Goal: Task Accomplishment & Management: Use online tool/utility

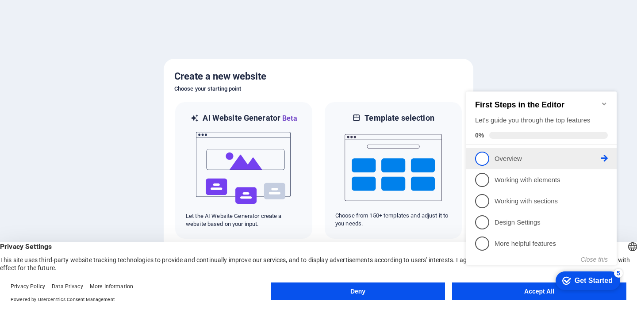
click at [533, 157] on p "Overview - incomplete" at bounding box center [547, 158] width 106 height 9
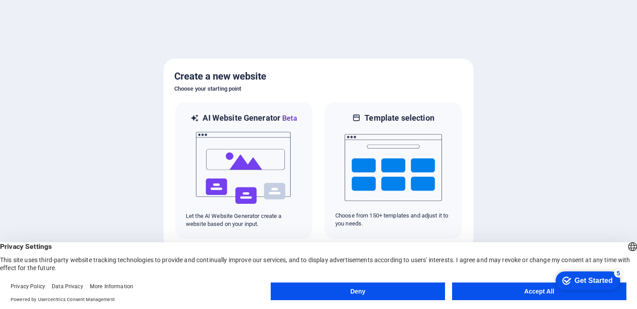
click at [494, 289] on button "Accept All" at bounding box center [539, 291] width 174 height 18
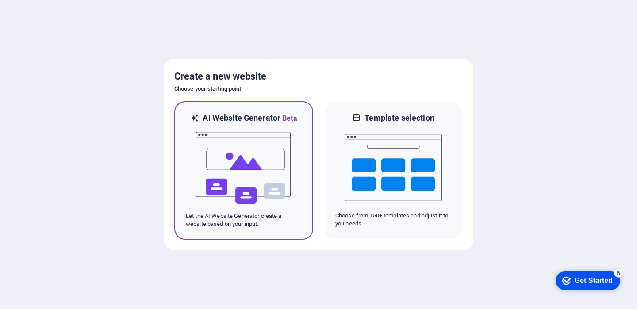
click at [229, 132] on img at bounding box center [243, 168] width 97 height 88
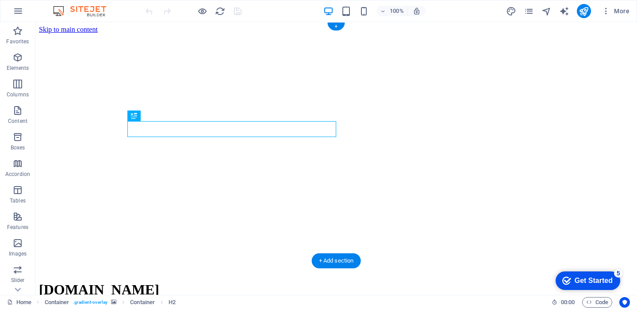
click at [510, 34] on figure at bounding box center [336, 34] width 594 height 0
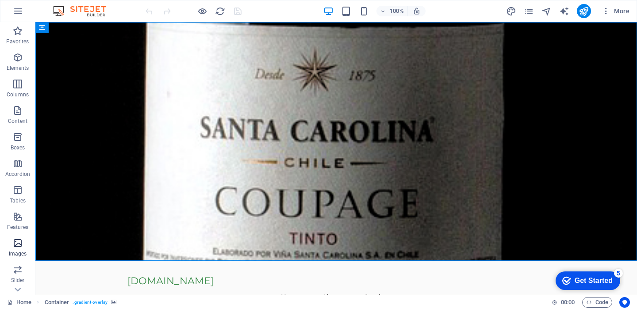
click at [18, 243] on icon "button" at bounding box center [17, 243] width 11 height 11
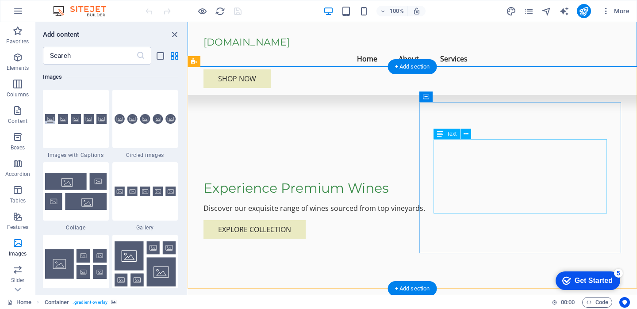
scroll to position [168, 0]
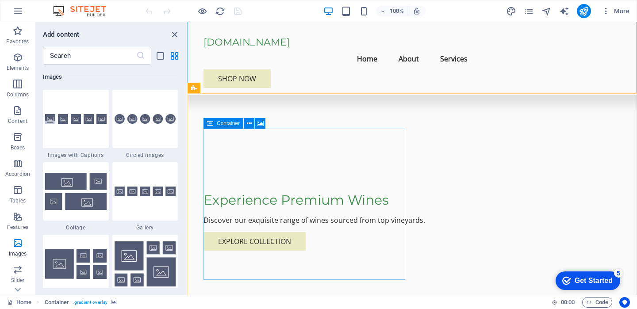
click at [233, 125] on span "Container" at bounding box center [228, 123] width 23 height 5
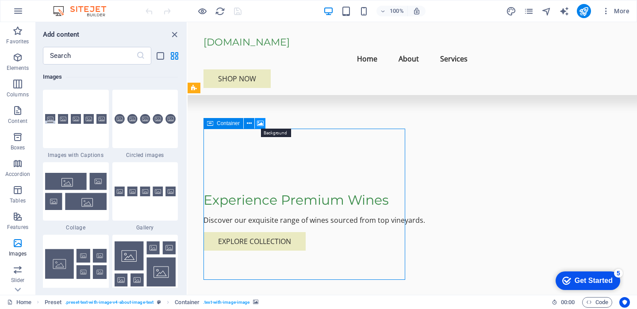
click at [262, 124] on icon at bounding box center [260, 123] width 7 height 9
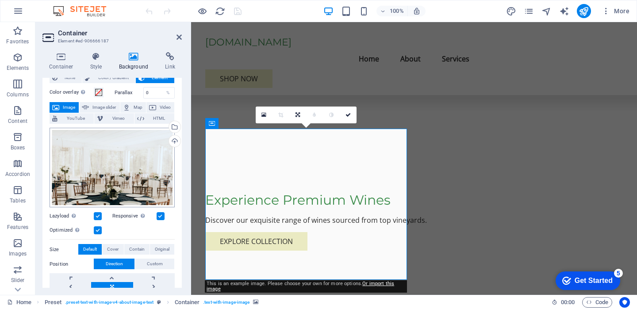
scroll to position [0, 0]
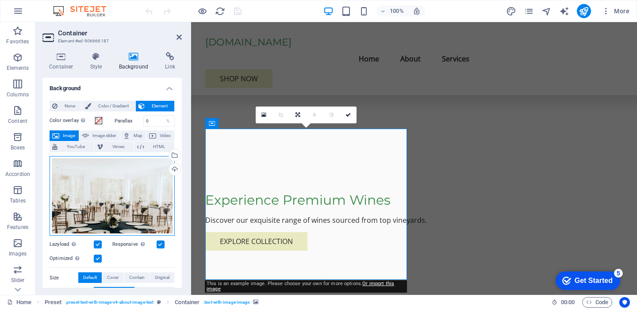
click at [104, 187] on div "Drag files here, click to choose files or select files from Files or our free s…" at bounding box center [112, 196] width 125 height 80
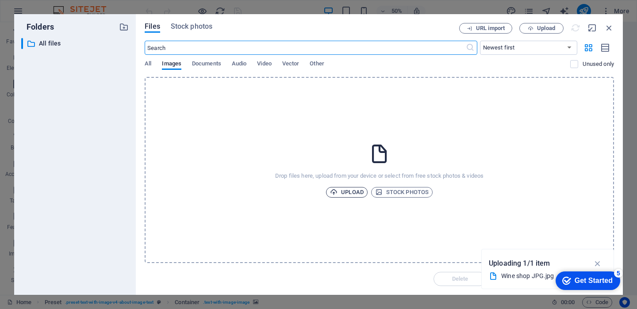
click at [349, 193] on span "Upload" at bounding box center [347, 192] width 34 height 11
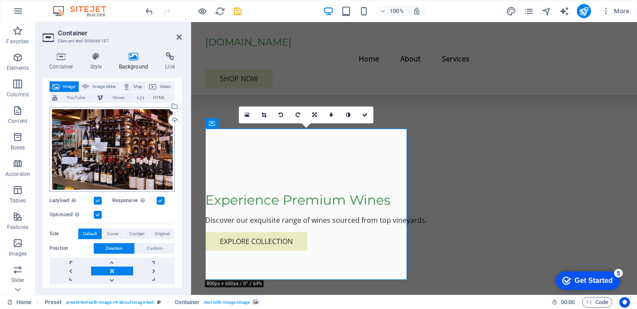
scroll to position [129, 0]
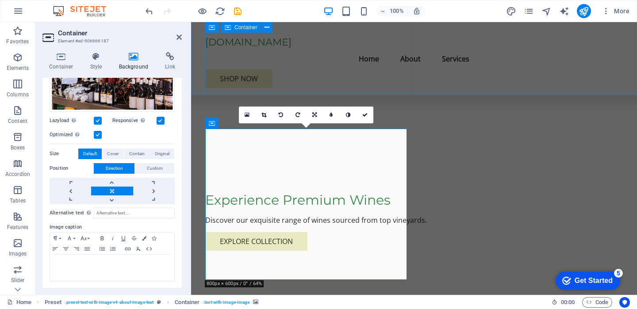
click at [262, 93] on div "Experience Premium Wines Discover our exquisite range of wines sourced from top…" at bounding box center [413, 207] width 417 height 228
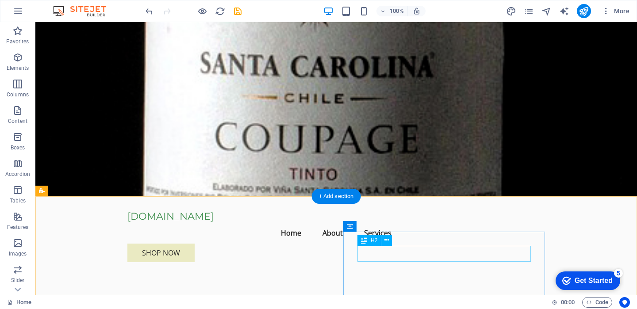
scroll to position [0, 0]
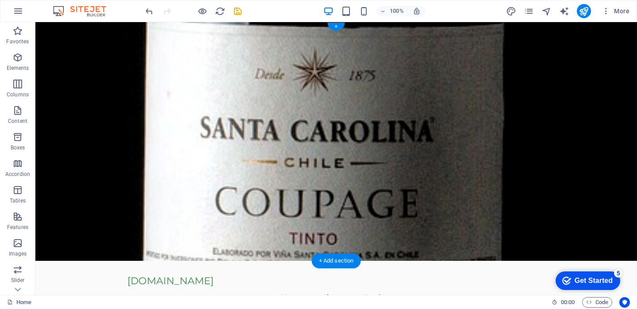
click at [485, 204] on figure at bounding box center [335, 141] width 601 height 239
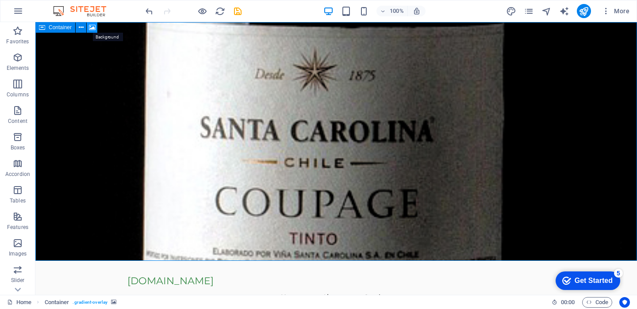
click at [91, 27] on icon at bounding box center [92, 27] width 7 height 9
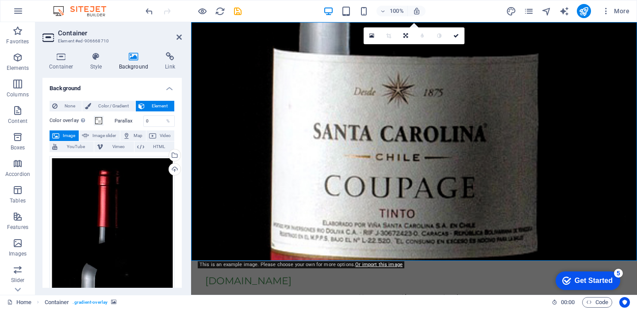
click at [64, 135] on span "Image" at bounding box center [69, 135] width 14 height 11
click at [103, 190] on div "Drag files here, click to choose files or select files from Files or our free s…" at bounding box center [112, 314] width 125 height 316
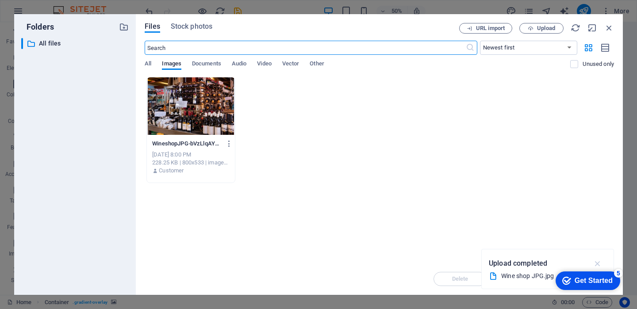
click at [598, 262] on icon "button" at bounding box center [597, 264] width 10 height 10
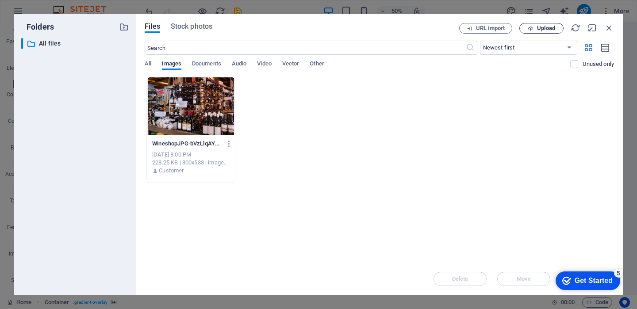
click at [541, 24] on button "Upload" at bounding box center [541, 28] width 44 height 11
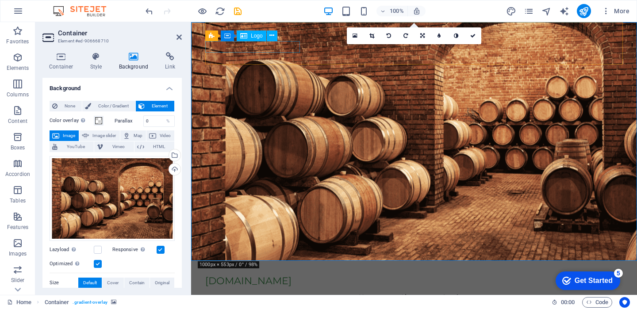
click at [251, 36] on span "Logo" at bounding box center [257, 35] width 12 height 5
click at [252, 275] on div "[DOMAIN_NAME]" at bounding box center [413, 281] width 417 height 12
click at [271, 36] on icon at bounding box center [271, 35] width 5 height 9
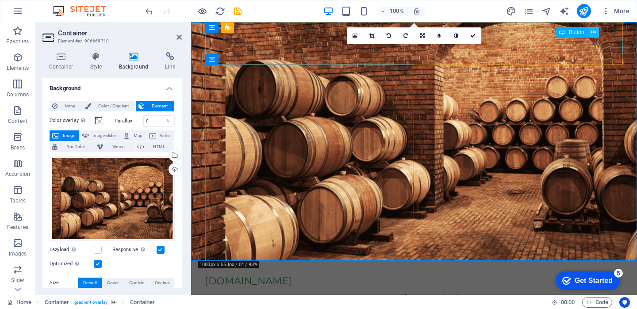
click at [591, 28] on icon at bounding box center [593, 32] width 5 height 9
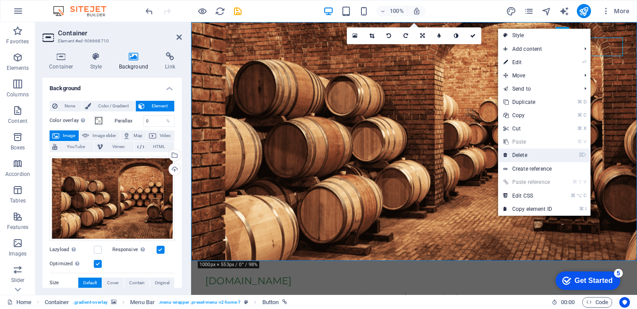
click at [526, 159] on link "⌦ Delete" at bounding box center [527, 155] width 59 height 13
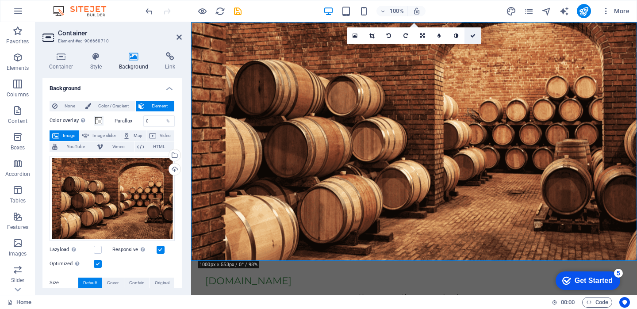
click at [470, 37] on icon at bounding box center [472, 35] width 5 height 5
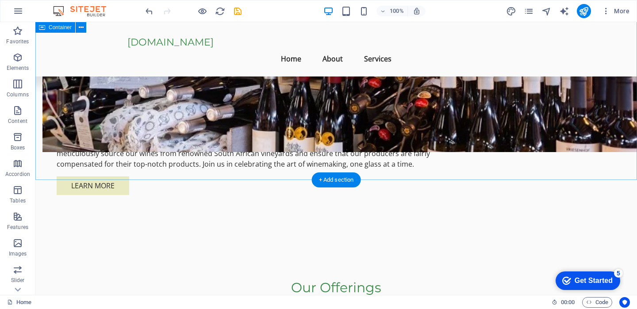
scroll to position [686, 0]
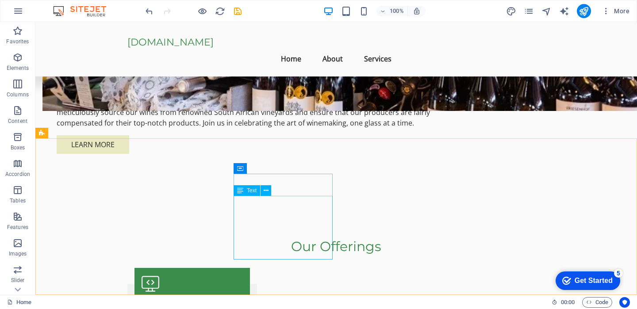
click at [249, 188] on span "Text" at bounding box center [252, 190] width 10 height 5
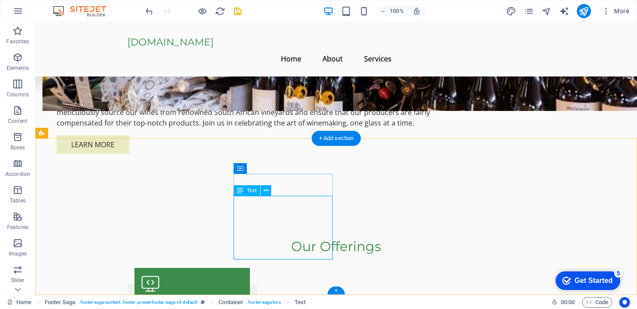
click at [253, 193] on span "Text" at bounding box center [252, 190] width 10 height 5
click at [265, 192] on icon at bounding box center [265, 190] width 5 height 9
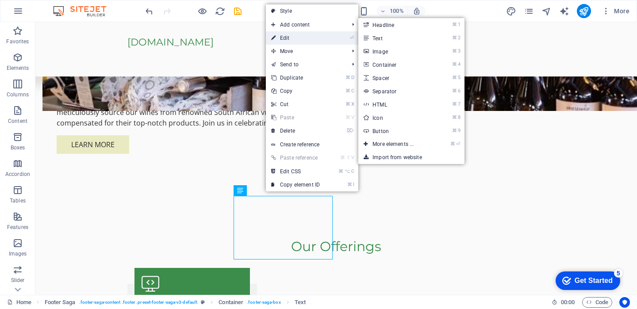
click at [319, 43] on link "⏎ Edit" at bounding box center [295, 37] width 59 height 13
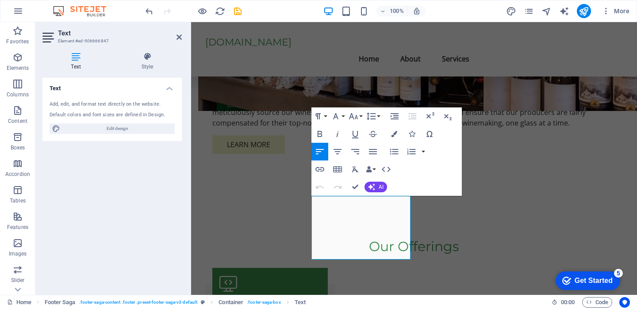
click at [122, 113] on div "Default colors and font sizes are defined in Design." at bounding box center [112, 115] width 125 height 8
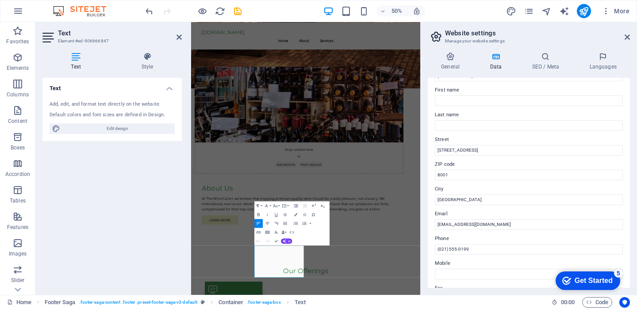
scroll to position [47, 0]
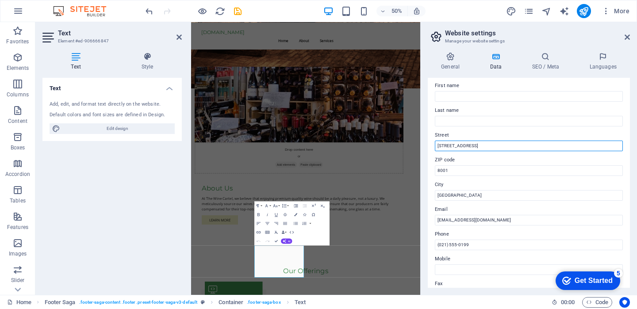
drag, startPoint x: 472, startPoint y: 147, endPoint x: 423, endPoint y: 147, distance: 48.6
click at [427, 147] on div "Contact data for this website. This can be used everywhere on the website and w…" at bounding box center [528, 183] width 202 height 210
type input "[STREET_ADDRESS]"
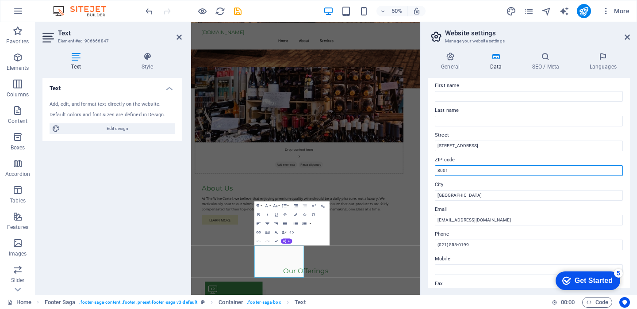
drag, startPoint x: 462, startPoint y: 169, endPoint x: 420, endPoint y: 169, distance: 41.1
click at [420, 169] on aside "Website settings Manage your website settings General Data SEO / Meta Languages…" at bounding box center [528, 158] width 217 height 273
type input "7600"
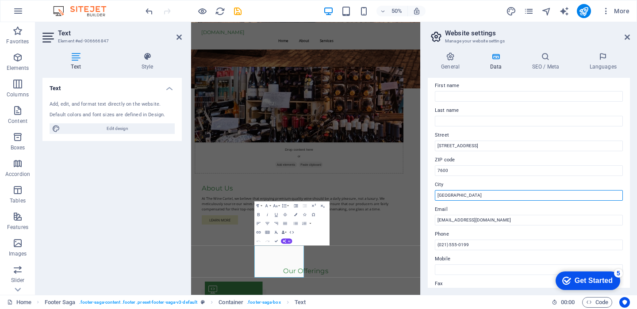
drag, startPoint x: 464, startPoint y: 197, endPoint x: 430, endPoint y: 196, distance: 34.0
click at [430, 196] on div "Contact data for this website. This can be used everywhere on the website and w…" at bounding box center [528, 183] width 202 height 210
type input "[GEOGRAPHIC_DATA]"
click at [430, 209] on div "Contact data for this website. This can be used everywhere on the website and w…" at bounding box center [528, 183] width 202 height 210
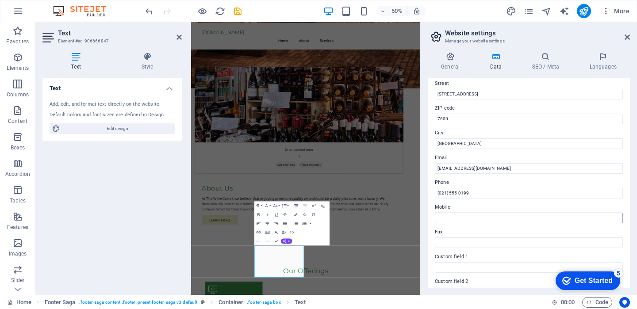
scroll to position [113, 0]
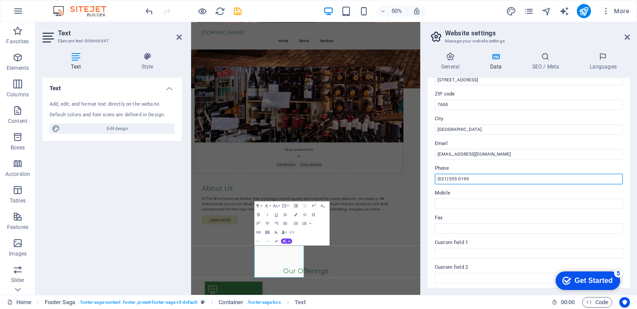
drag, startPoint x: 475, startPoint y: 177, endPoint x: 423, endPoint y: 177, distance: 52.6
click at [426, 177] on div "General Data SEO / Meta Languages Website name thewinecartel.co.za Logo Drag fi…" at bounding box center [528, 170] width 216 height 250
click at [481, 178] on input "[PHONE_NUMBER]" at bounding box center [529, 179] width 188 height 11
drag, startPoint x: 481, startPoint y: 179, endPoint x: 431, endPoint y: 179, distance: 49.1
click at [433, 179] on div "Contact data for this website. This can be used everywhere on the website and w…" at bounding box center [528, 183] width 202 height 210
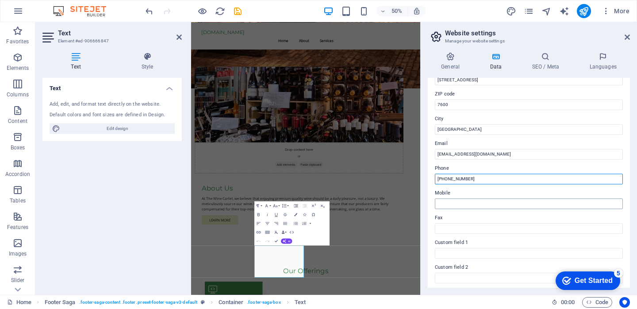
type input "[PHONE_NUMBER]"
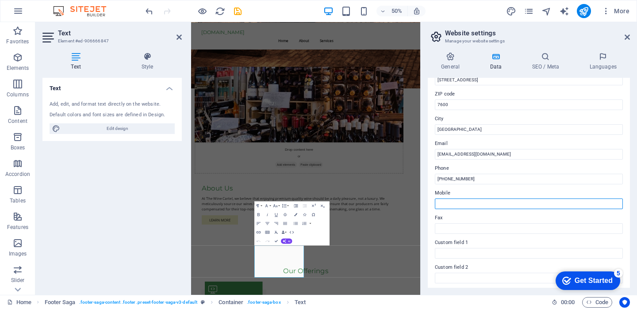
click at [457, 202] on input "Mobile" at bounding box center [529, 203] width 188 height 11
paste input "[PHONE_NUMBER]"
type input "[PHONE_NUMBER]"
click at [458, 221] on label "Fax" at bounding box center [529, 218] width 188 height 11
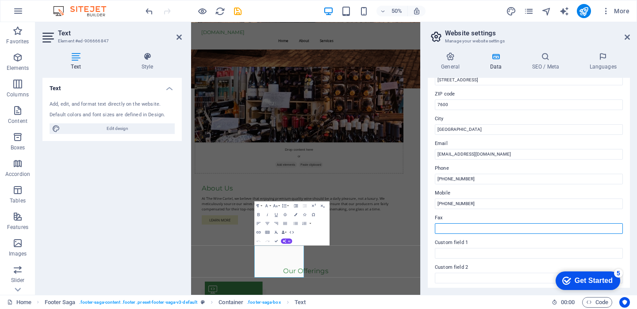
click at [458, 223] on input "Fax" at bounding box center [529, 228] width 188 height 11
paste input "[PHONE_NUMBER]"
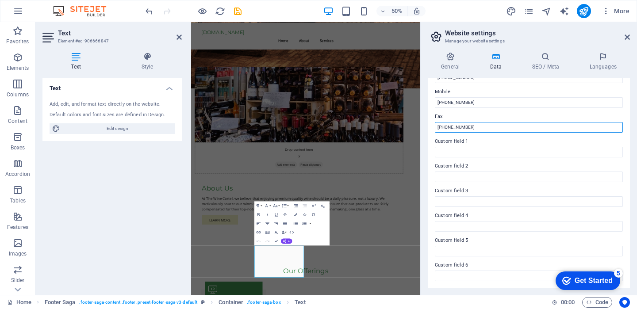
scroll to position [0, 0]
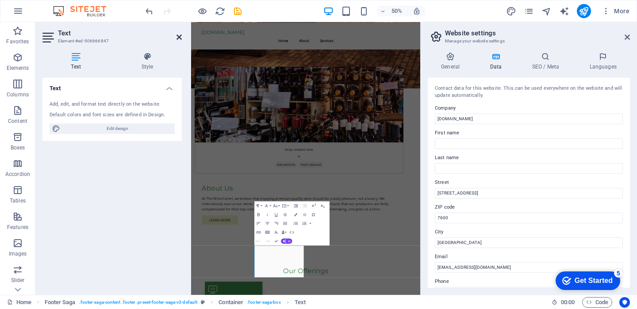
type input "[PHONE_NUMBER]"
click at [177, 36] on icon at bounding box center [178, 37] width 5 height 7
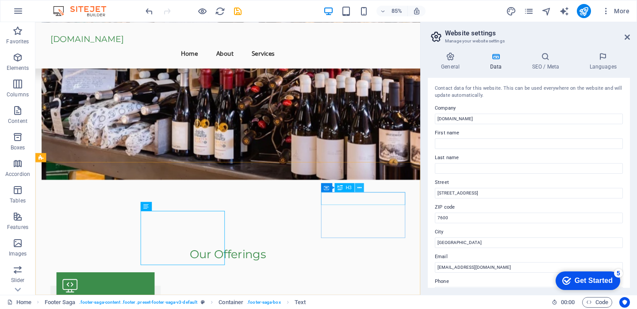
click at [359, 187] on icon at bounding box center [359, 187] width 4 height 8
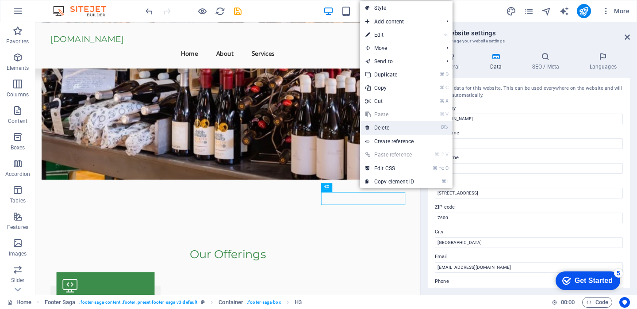
click at [401, 126] on link "⌦ Delete" at bounding box center [389, 127] width 59 height 13
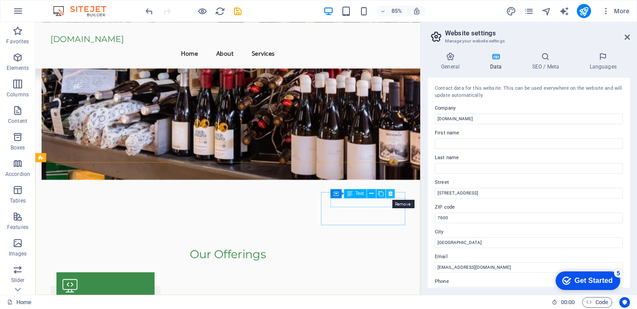
click at [393, 197] on button at bounding box center [390, 193] width 9 height 9
click at [383, 191] on button at bounding box center [380, 193] width 9 height 9
click at [372, 194] on icon at bounding box center [372, 194] width 4 height 8
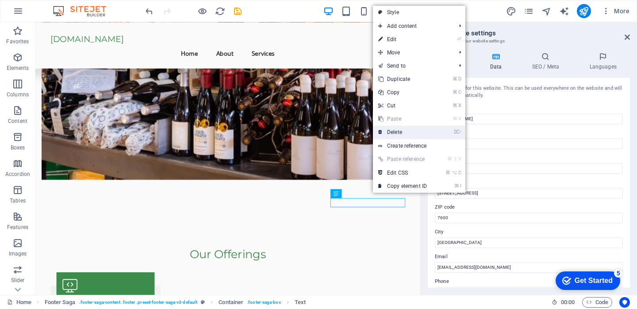
click at [407, 132] on link "⌦ Delete" at bounding box center [402, 132] width 59 height 13
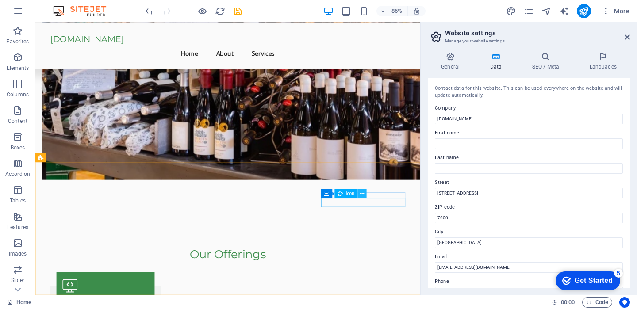
click at [362, 192] on icon at bounding box center [362, 194] width 4 height 8
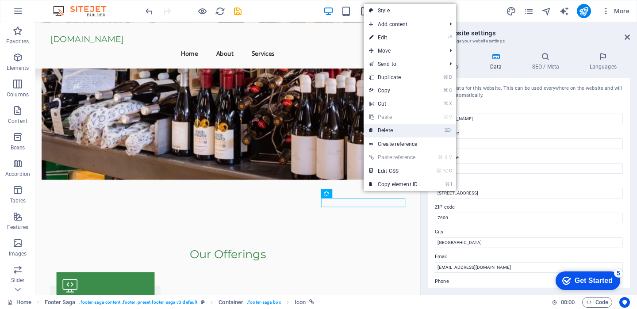
click at [407, 130] on link "⌦ Delete" at bounding box center [392, 130] width 59 height 13
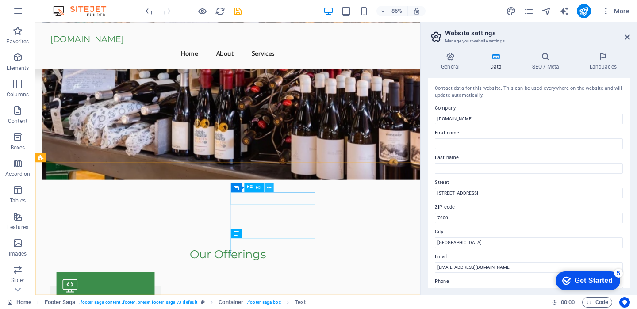
click at [272, 188] on button at bounding box center [269, 187] width 9 height 9
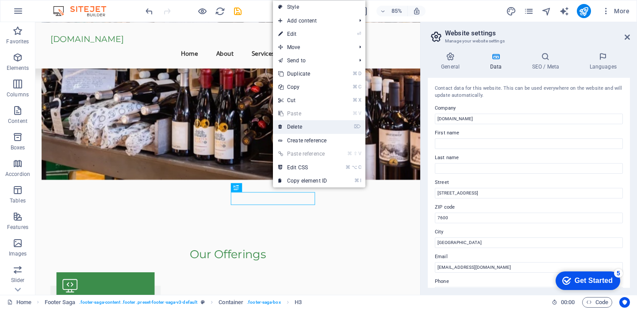
click at [318, 127] on link "⌦ Delete" at bounding box center [302, 126] width 59 height 13
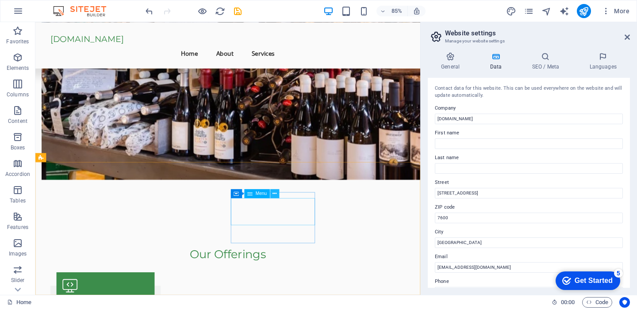
click at [276, 194] on icon at bounding box center [275, 194] width 4 height 8
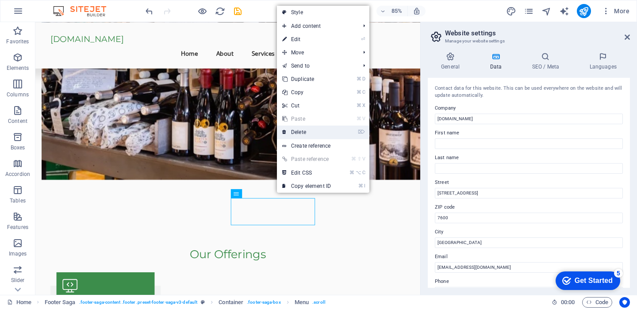
click at [307, 129] on link "⌦ Delete" at bounding box center [306, 132] width 59 height 13
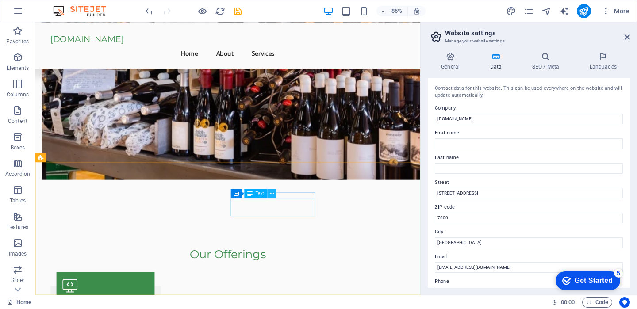
click at [273, 194] on icon at bounding box center [272, 194] width 4 height 8
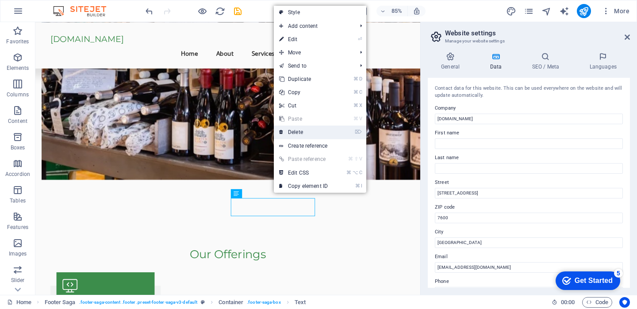
click at [301, 134] on link "⌦ Delete" at bounding box center [303, 132] width 59 height 13
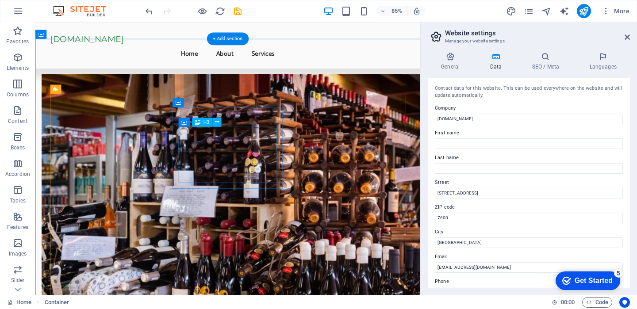
scroll to position [436, 0]
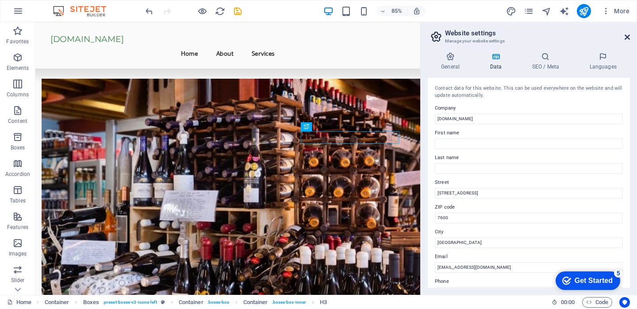
click at [626, 38] on icon at bounding box center [626, 37] width 5 height 7
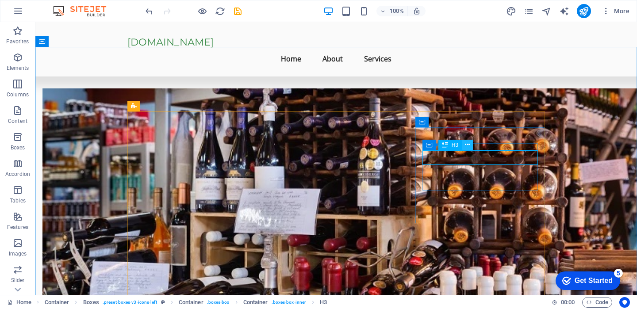
click at [471, 147] on button at bounding box center [467, 145] width 11 height 11
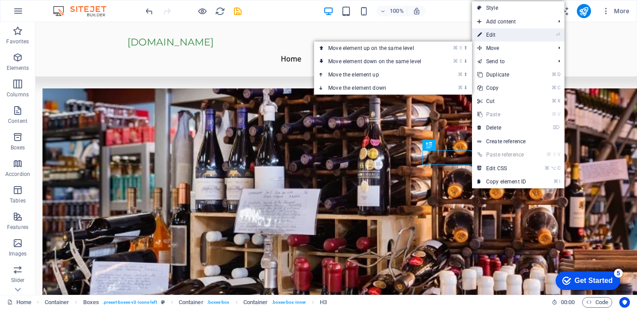
click at [502, 36] on link "⏎ Edit" at bounding box center [501, 34] width 59 height 13
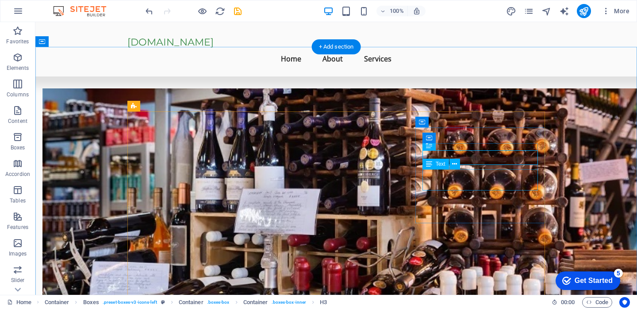
click at [455, 163] on icon at bounding box center [454, 164] width 5 height 9
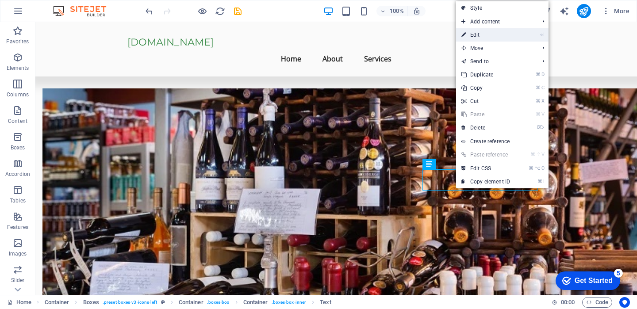
click at [507, 34] on link "⏎ Edit" at bounding box center [485, 34] width 59 height 13
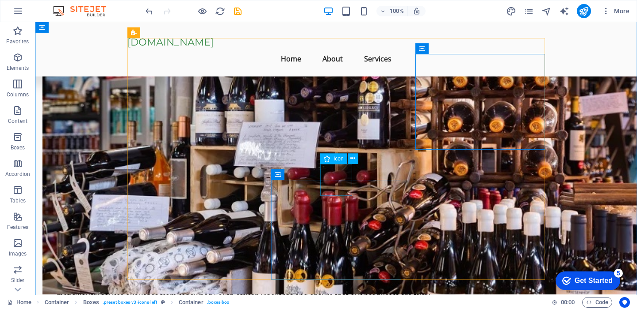
scroll to position [439, 0]
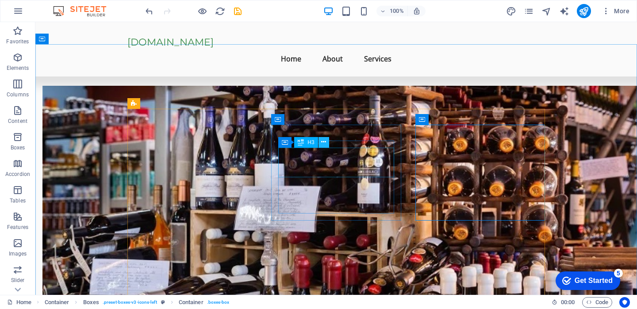
click at [326, 143] on button at bounding box center [323, 142] width 11 height 11
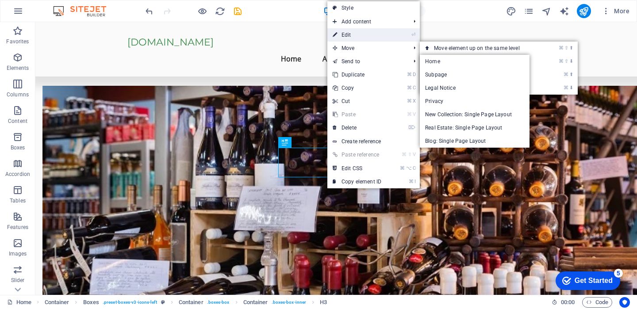
click at [374, 40] on link "⏎ Edit" at bounding box center [356, 34] width 59 height 13
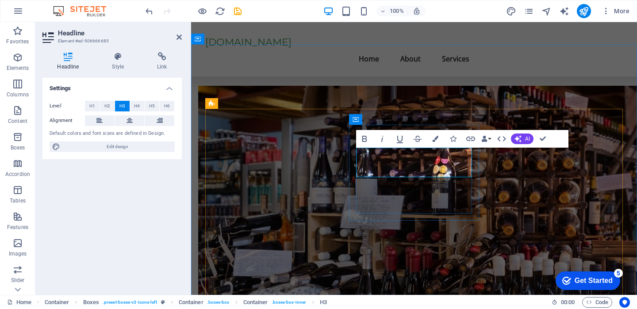
drag, startPoint x: 458, startPoint y: 154, endPoint x: 408, endPoint y: 160, distance: 51.3
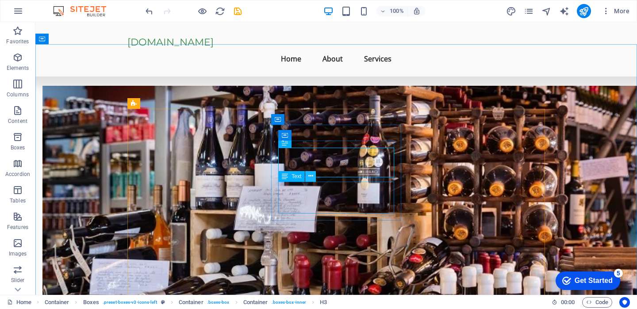
click at [313, 177] on button at bounding box center [310, 176] width 11 height 11
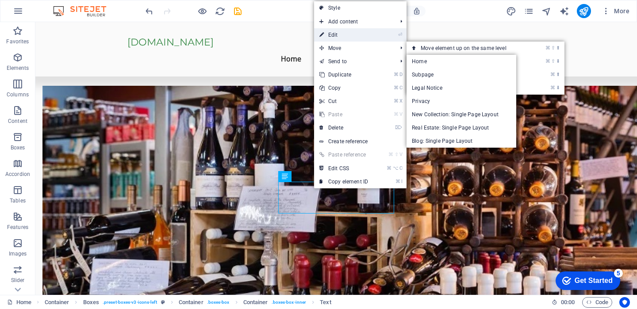
click at [378, 31] on li "⏎ Edit" at bounding box center [360, 34] width 92 height 13
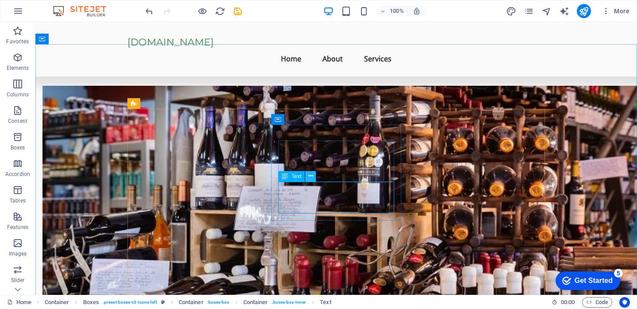
click at [310, 176] on icon at bounding box center [310, 176] width 5 height 9
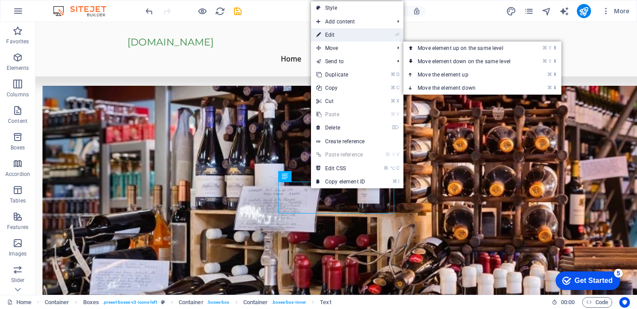
click at [367, 39] on link "⏎ Edit" at bounding box center [340, 34] width 59 height 13
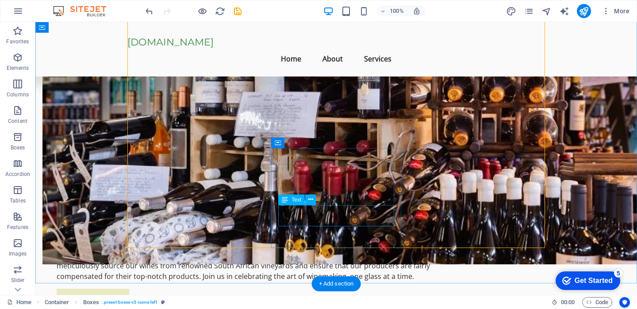
scroll to position [536, 0]
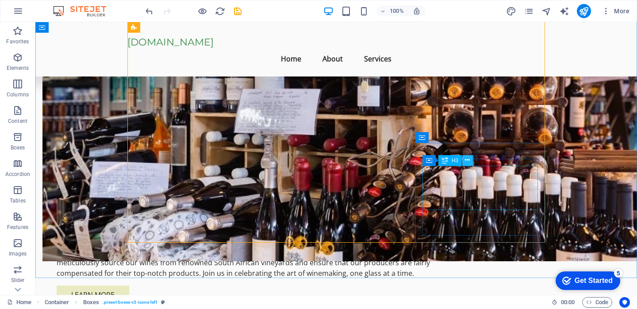
click at [467, 159] on icon at bounding box center [467, 160] width 5 height 9
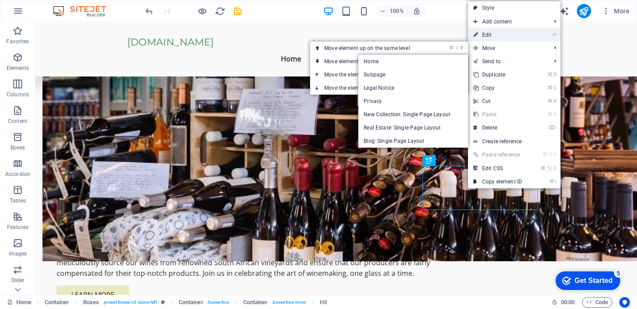
click at [504, 37] on link "⏎ Edit" at bounding box center [497, 34] width 59 height 13
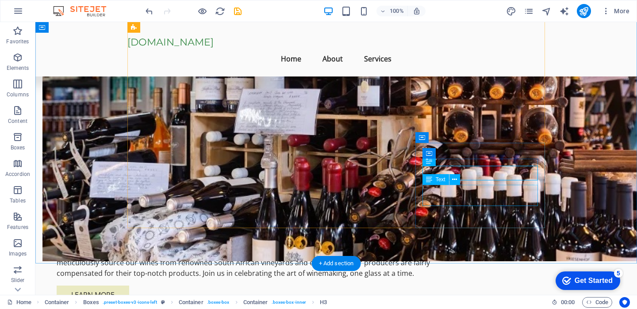
click at [452, 179] on icon at bounding box center [454, 179] width 5 height 9
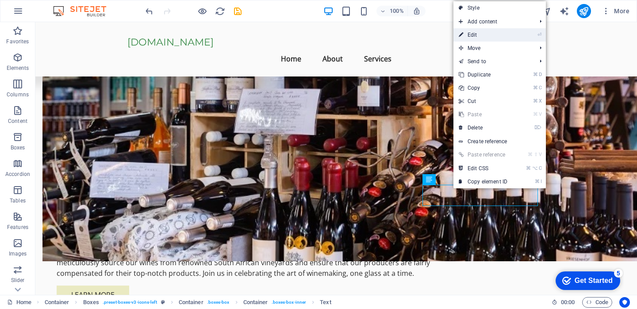
click at [490, 32] on link "⏎ Edit" at bounding box center [482, 34] width 59 height 13
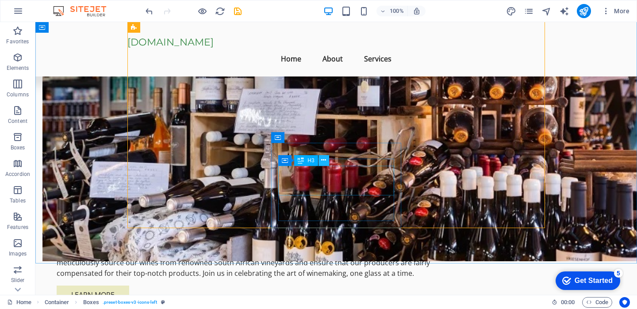
click at [325, 164] on icon at bounding box center [323, 160] width 5 height 9
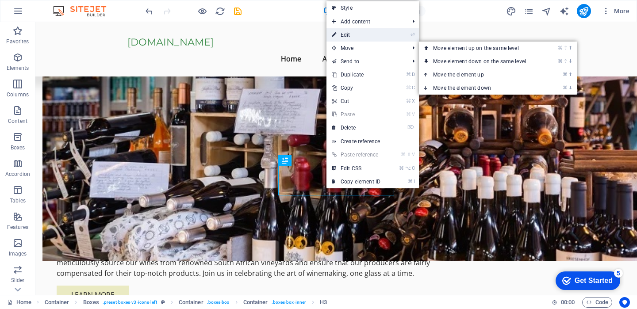
click at [379, 36] on link "⏎ Edit" at bounding box center [355, 34] width 59 height 13
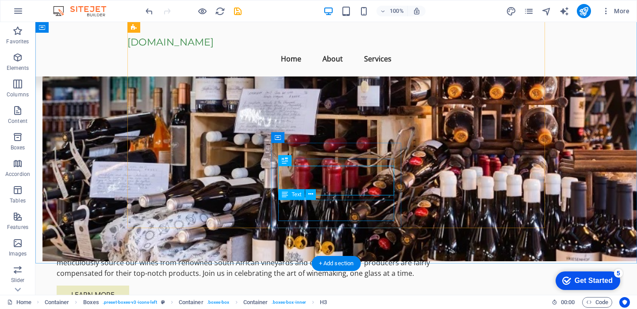
click at [313, 198] on button at bounding box center [310, 194] width 11 height 11
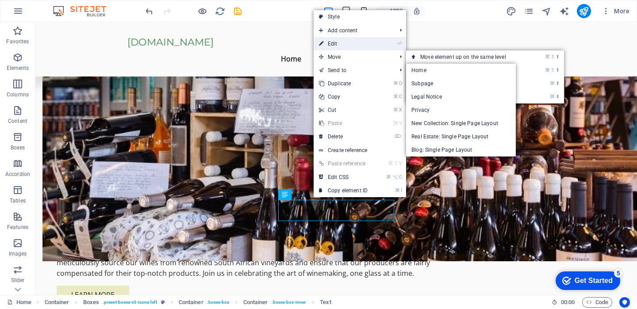
click at [356, 40] on link "⏎ Edit" at bounding box center [342, 43] width 59 height 13
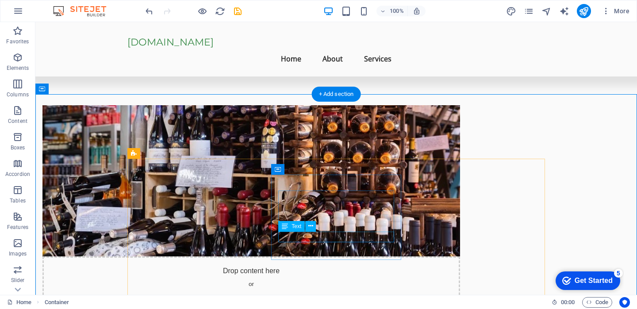
scroll to position [484, 0]
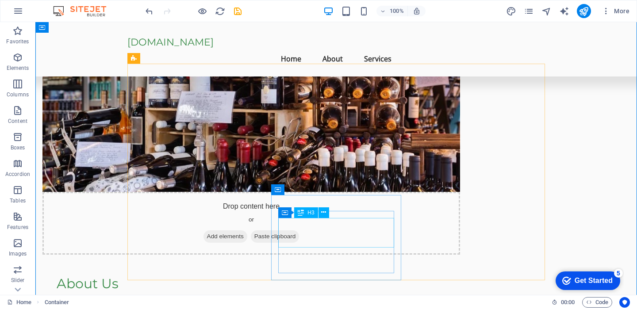
click at [329, 216] on div "Container H3" at bounding box center [306, 212] width 56 height 11
click at [323, 214] on icon at bounding box center [323, 212] width 5 height 9
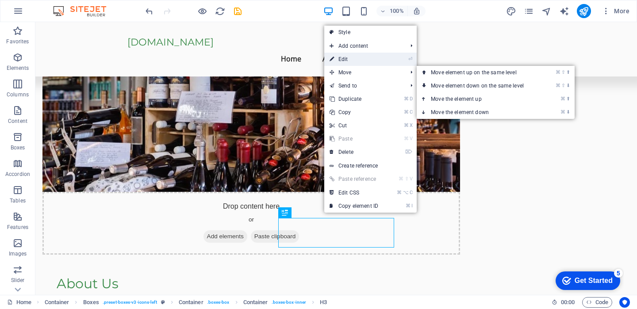
click at [382, 58] on link "⏎ Edit" at bounding box center [353, 59] width 59 height 13
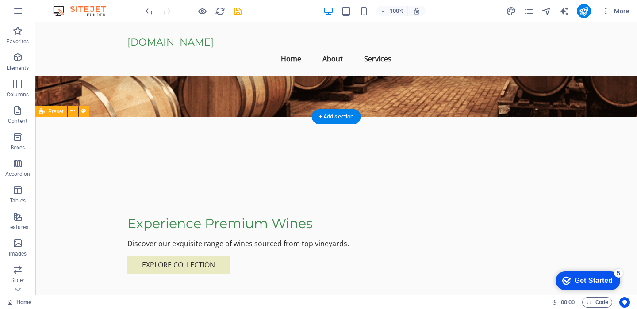
scroll to position [0, 0]
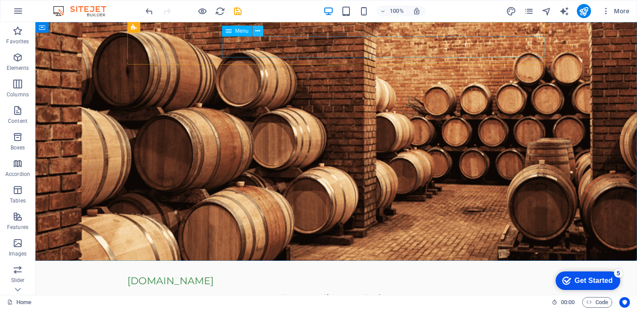
click at [259, 31] on icon at bounding box center [257, 31] width 5 height 9
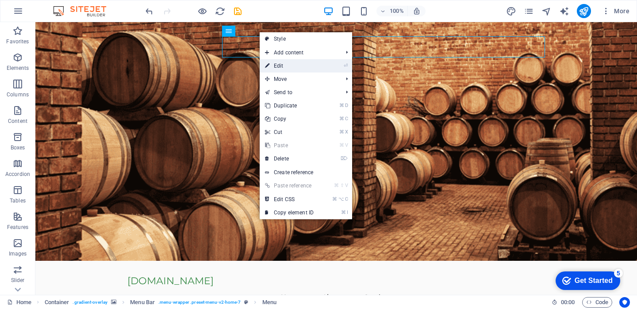
click at [275, 65] on link "⏎ Edit" at bounding box center [288, 65] width 59 height 13
select select
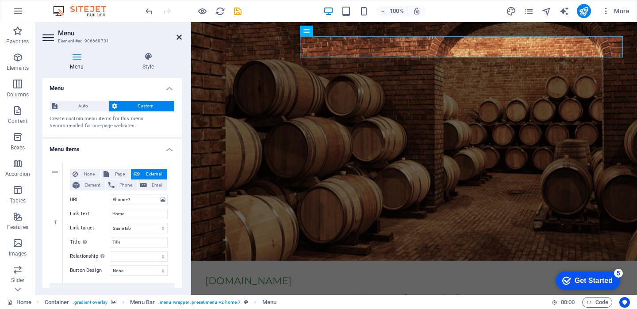
click at [178, 39] on icon at bounding box center [178, 37] width 5 height 7
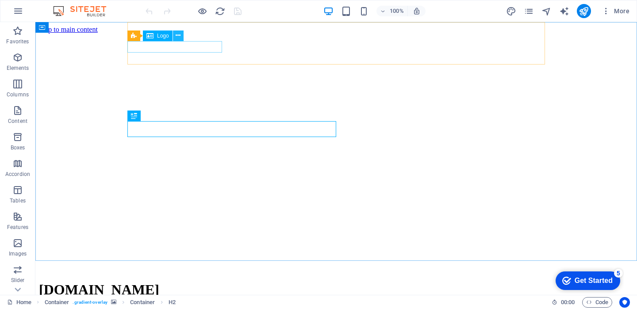
click at [179, 33] on icon at bounding box center [177, 35] width 5 height 9
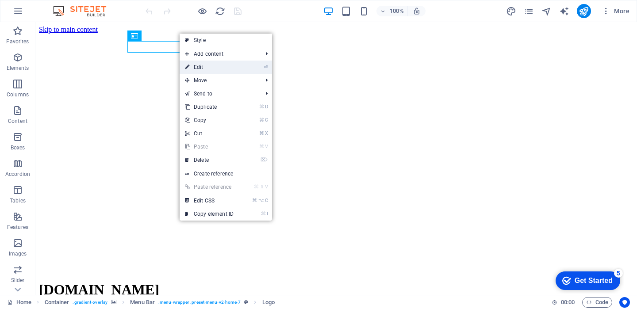
click at [211, 66] on link "⏎ Edit" at bounding box center [208, 67] width 59 height 13
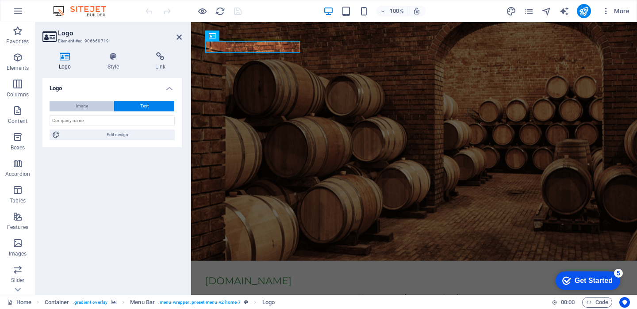
click at [102, 105] on button "Image" at bounding box center [82, 106] width 64 height 11
select select "DISABLED_OPTION_VALUE"
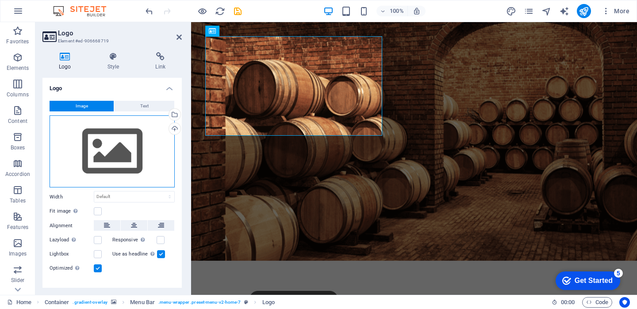
click at [141, 158] on div "Drag files here, click to choose files or select files from Files or our free s…" at bounding box center [112, 151] width 125 height 72
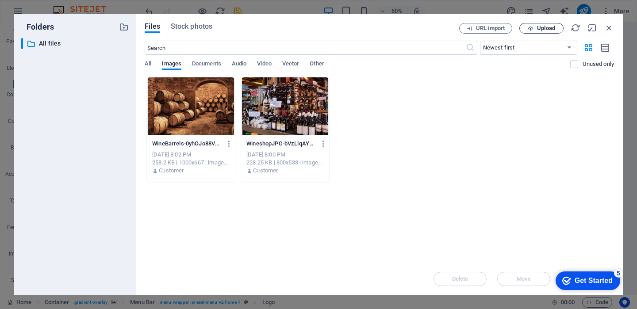
click at [535, 26] on span "Upload" at bounding box center [541, 29] width 36 height 6
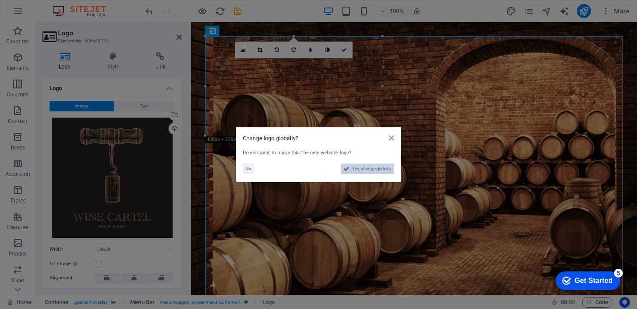
click at [353, 169] on span "Yes, change globally" at bounding box center [371, 169] width 39 height 11
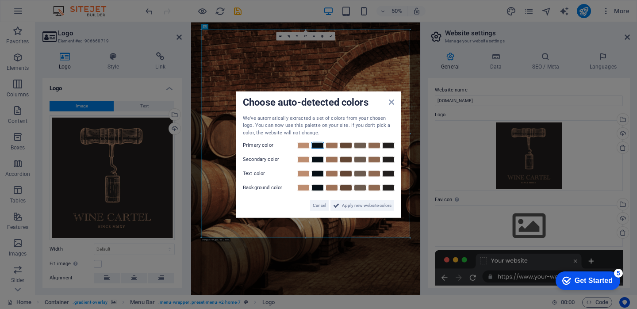
click at [317, 144] on link at bounding box center [317, 145] width 13 height 7
click at [323, 162] on link at bounding box center [317, 159] width 13 height 7
click at [320, 175] on link at bounding box center [317, 173] width 13 height 7
click at [319, 187] on link at bounding box center [317, 187] width 13 height 7
click at [344, 206] on span "Apply new website colors" at bounding box center [367, 205] width 50 height 11
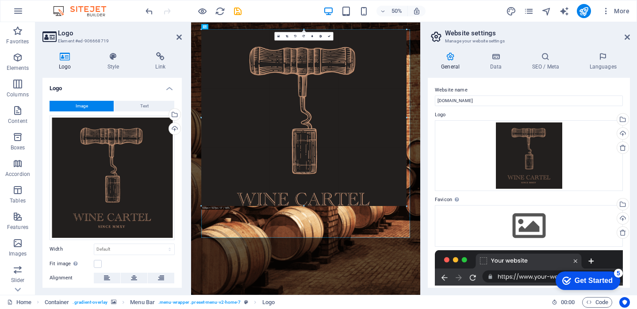
drag, startPoint x: 410, startPoint y: 239, endPoint x: 345, endPoint y: 174, distance: 91.9
type input "928"
select select "px"
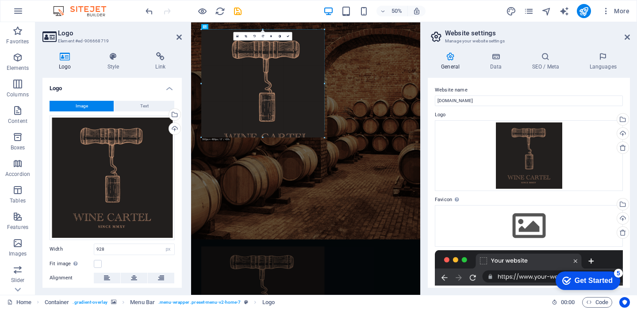
drag, startPoint x: 406, startPoint y: 233, endPoint x: 219, endPoint y: 27, distance: 278.9
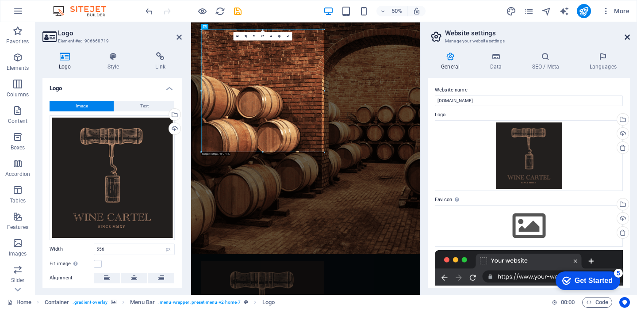
click at [626, 37] on icon at bounding box center [626, 37] width 5 height 7
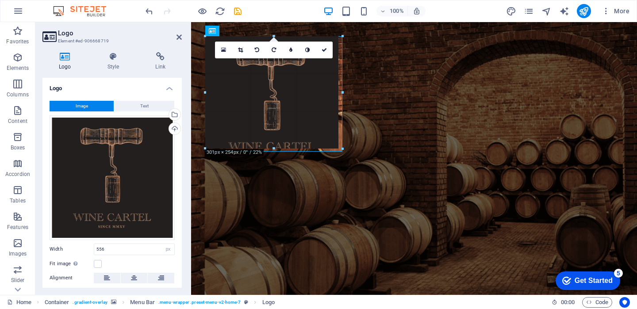
drag, startPoint x: 450, startPoint y: 280, endPoint x: 314, endPoint y: 150, distance: 188.5
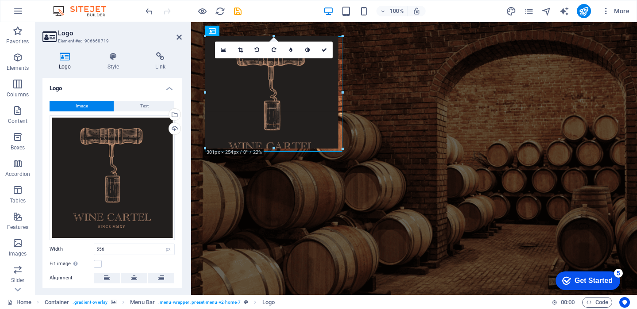
type input "310"
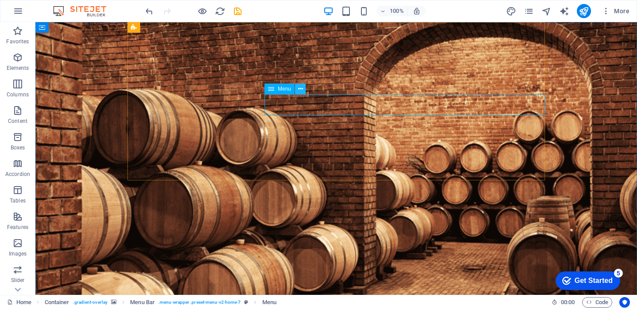
click at [301, 89] on icon at bounding box center [300, 88] width 5 height 9
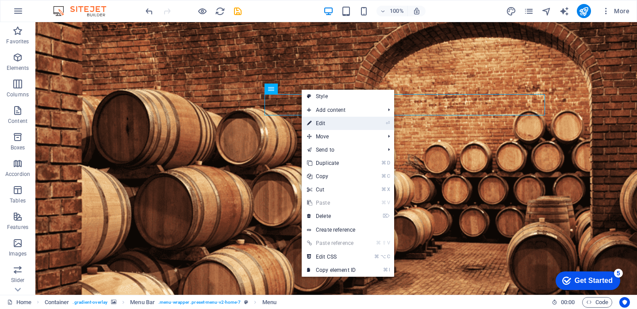
click at [334, 119] on link "⏎ Edit" at bounding box center [330, 123] width 59 height 13
select select
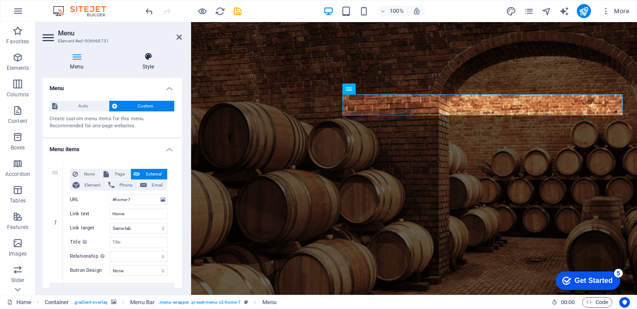
click at [147, 60] on icon at bounding box center [147, 56] width 67 height 9
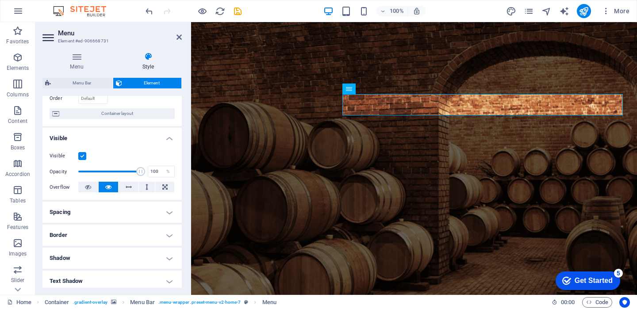
scroll to position [68, 0]
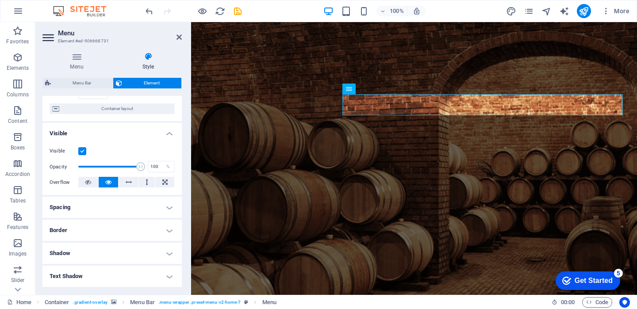
click at [121, 204] on h4 "Spacing" at bounding box center [111, 207] width 139 height 21
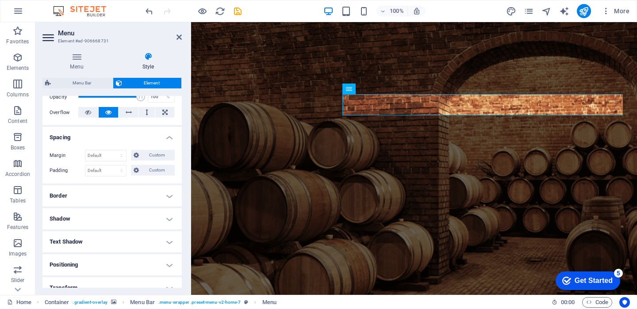
scroll to position [147, 0]
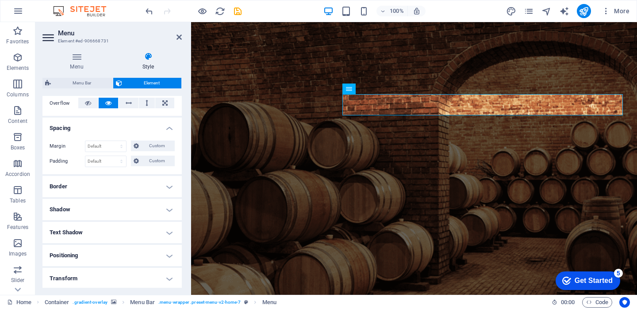
click at [122, 193] on h4 "Border" at bounding box center [111, 186] width 139 height 21
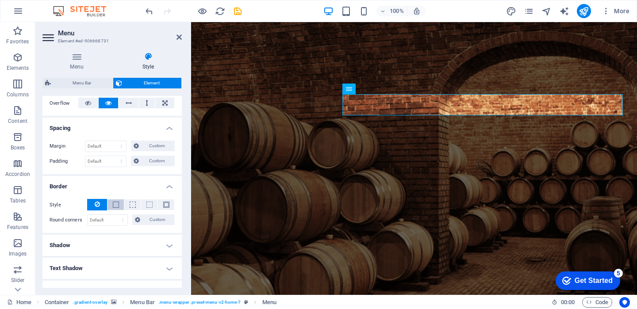
click at [118, 206] on button at bounding box center [115, 204] width 16 height 11
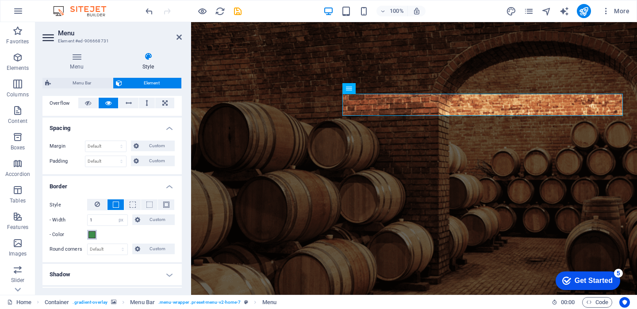
click at [92, 230] on button "- Color" at bounding box center [92, 235] width 10 height 10
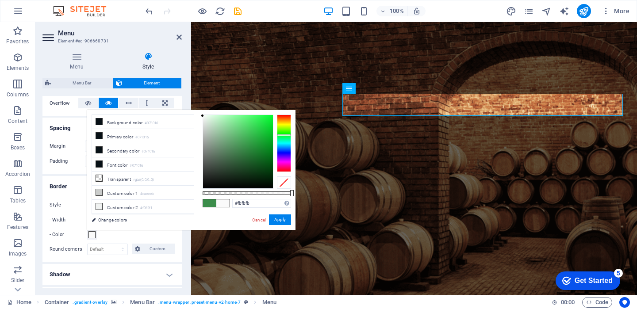
drag, startPoint x: 211, startPoint y: 120, endPoint x: 202, endPoint y: 114, distance: 11.2
click at [203, 115] on div at bounding box center [238, 151] width 70 height 73
type input "#fefefe"
drag, startPoint x: 279, startPoint y: 217, endPoint x: 88, endPoint y: 195, distance: 192.2
click at [279, 217] on button "Apply" at bounding box center [280, 219] width 22 height 11
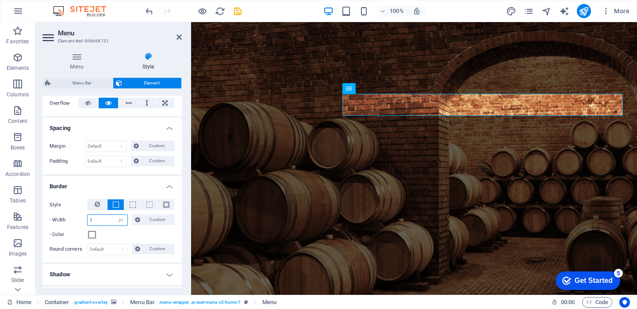
drag, startPoint x: 106, startPoint y: 221, endPoint x: 80, endPoint y: 213, distance: 26.6
click at [81, 213] on div "Style - Width 1 auto px rem % vh vw Custom Custom 1 auto px rem % vh vw 1 auto …" at bounding box center [112, 219] width 125 height 41
type input "3"
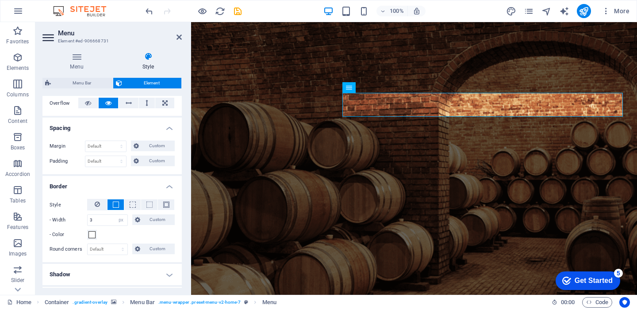
click at [131, 237] on div "- Color" at bounding box center [112, 234] width 125 height 11
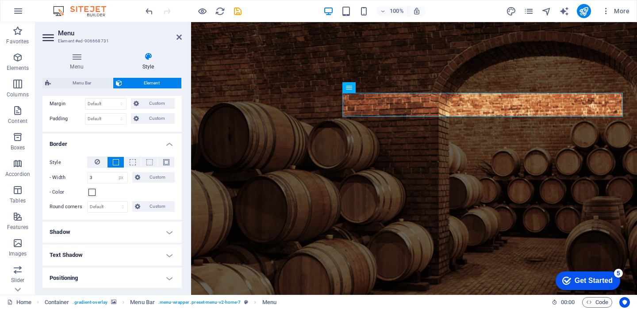
click at [140, 232] on h4 "Shadow" at bounding box center [111, 231] width 139 height 21
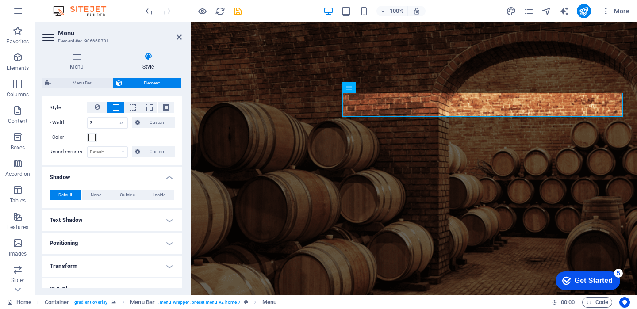
scroll to position [248, 0]
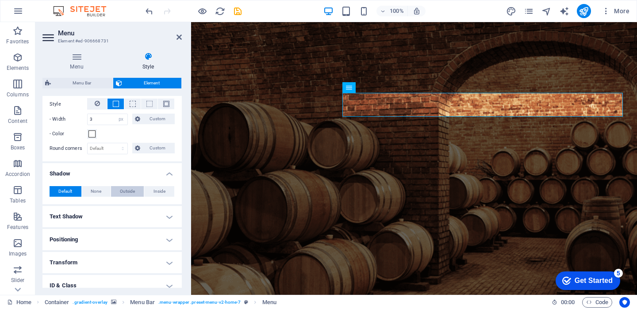
click at [132, 193] on span "Outside" at bounding box center [127, 191] width 15 height 11
type input "2"
type input "4"
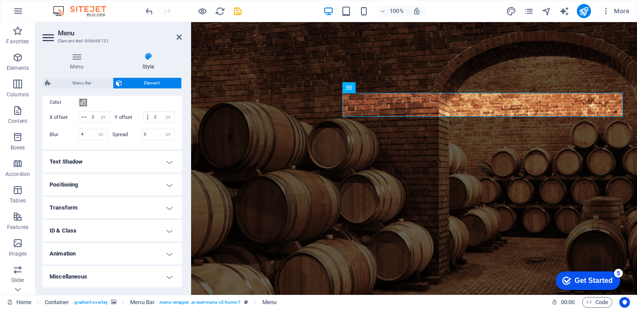
scroll to position [362, 0]
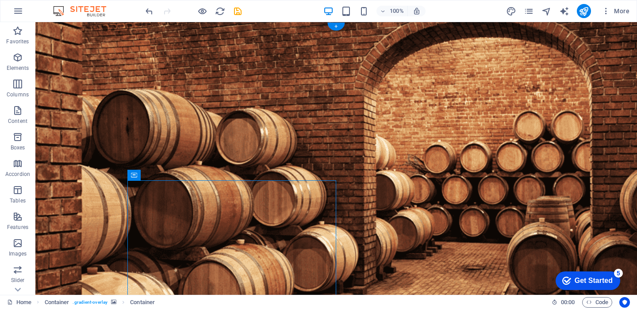
click at [450, 197] on figure at bounding box center [335, 199] width 601 height 355
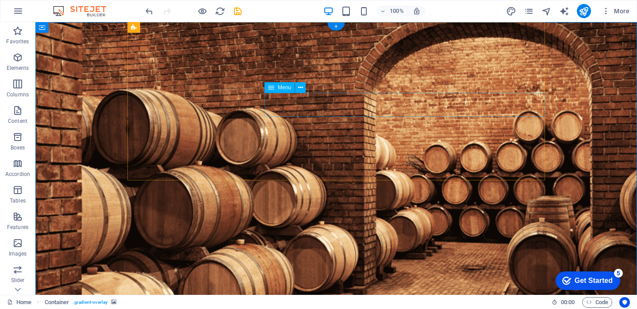
click at [301, 88] on icon at bounding box center [300, 87] width 5 height 9
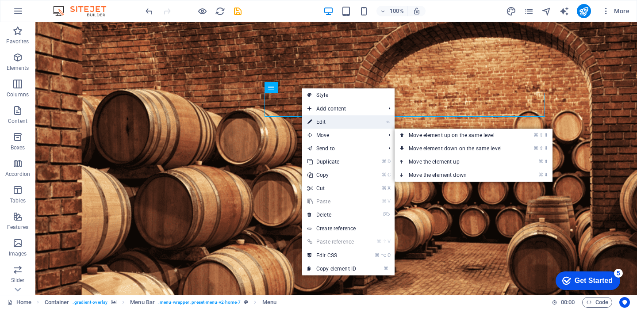
click at [345, 122] on link "⏎ Edit" at bounding box center [331, 121] width 59 height 13
select select "px"
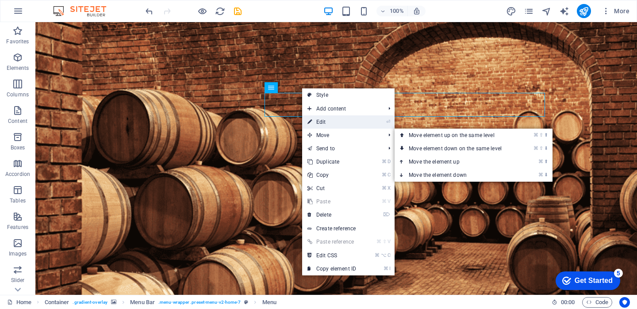
select select "px"
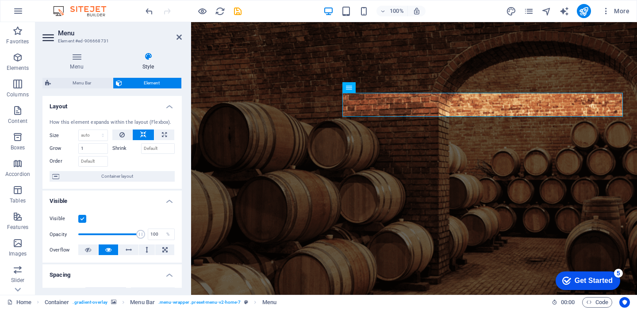
click at [146, 61] on h4 "Style" at bounding box center [147, 61] width 67 height 19
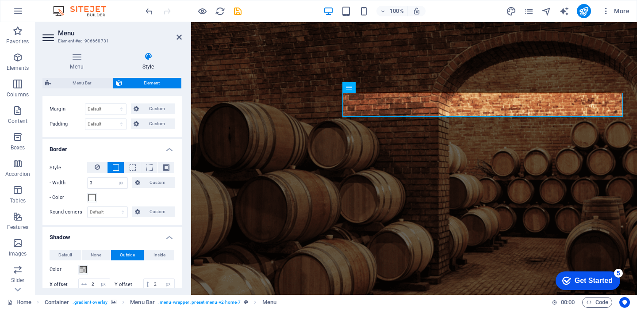
scroll to position [186, 0]
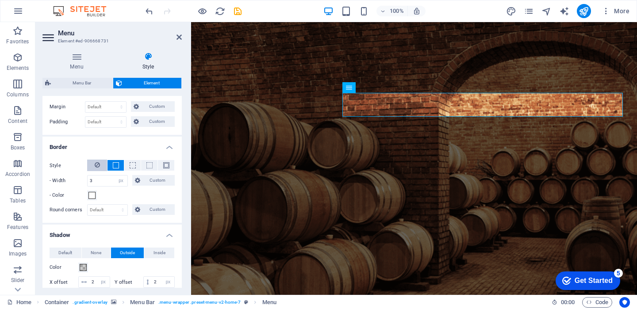
click at [99, 163] on icon at bounding box center [97, 165] width 5 height 11
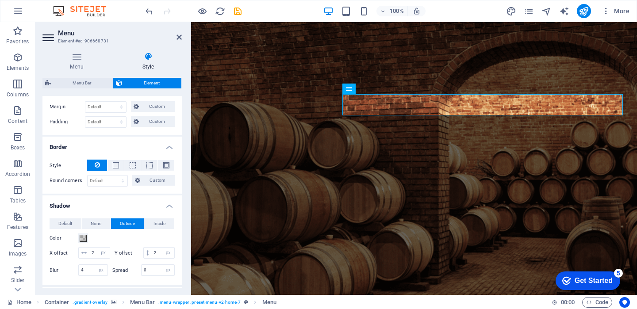
click at [179, 30] on h2 "Menu" at bounding box center [120, 33] width 124 height 8
click at [181, 34] on icon at bounding box center [178, 37] width 5 height 7
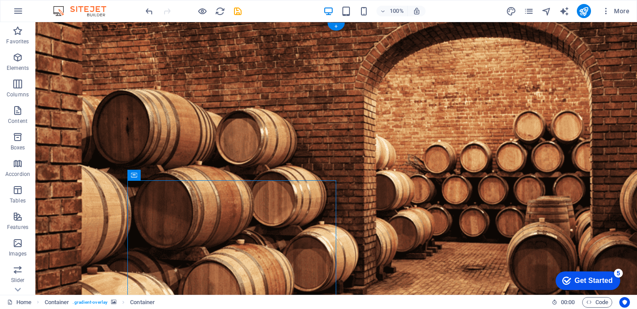
click at [404, 211] on figure at bounding box center [335, 199] width 601 height 355
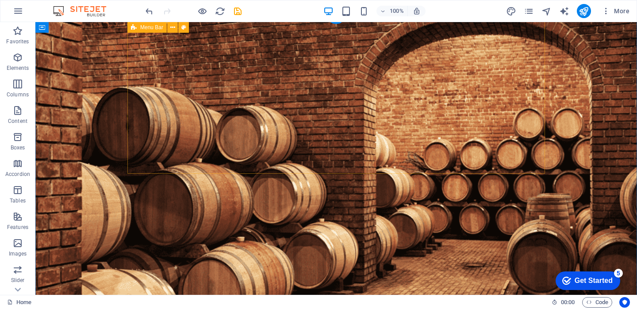
scroll to position [0, 0]
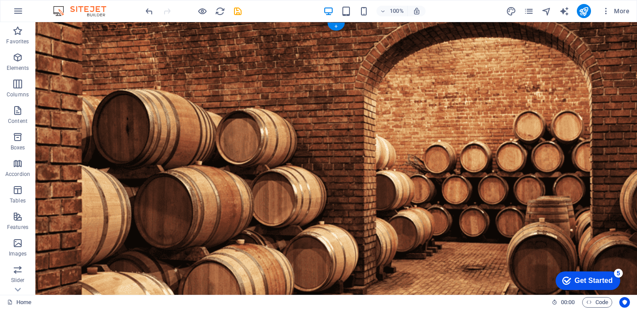
click at [65, 54] on figure at bounding box center [335, 199] width 601 height 355
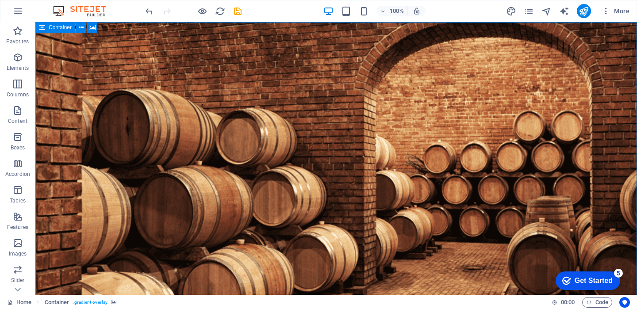
click at [42, 29] on icon at bounding box center [42, 27] width 6 height 11
click at [95, 27] on icon at bounding box center [92, 27] width 7 height 9
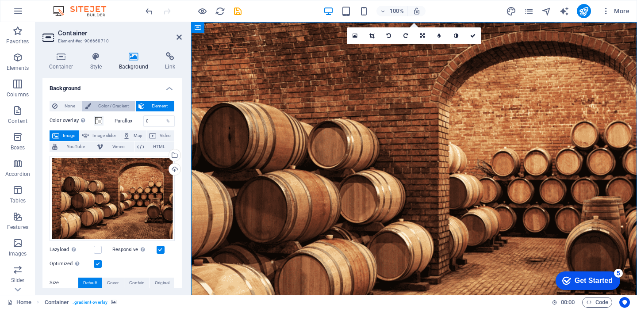
click at [124, 109] on span "Color / Gradient" at bounding box center [113, 106] width 39 height 11
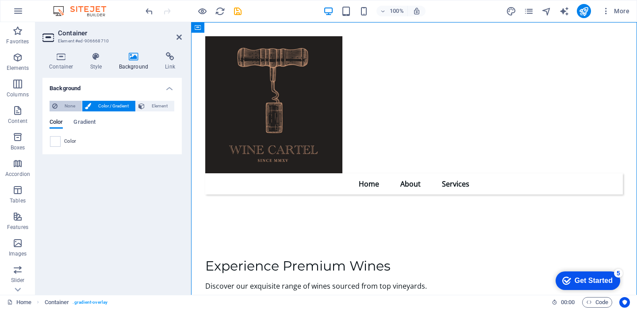
click at [73, 104] on span "None" at bounding box center [69, 106] width 19 height 11
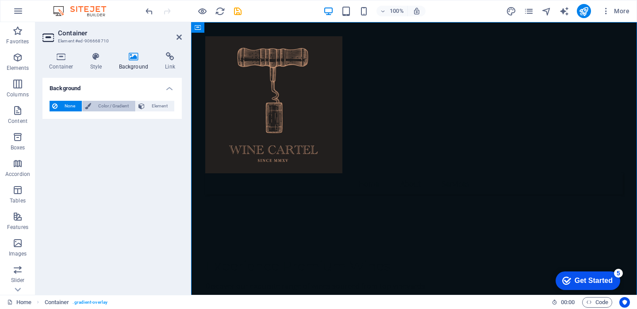
click at [119, 108] on span "Color / Gradient" at bounding box center [113, 106] width 39 height 11
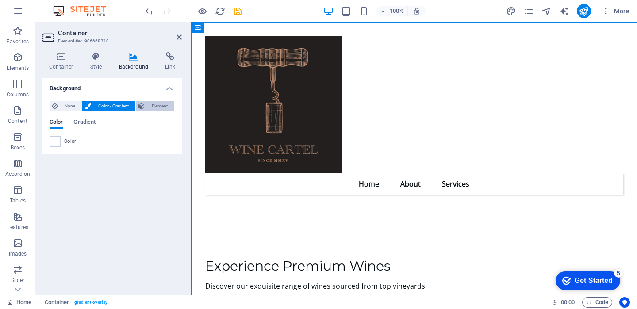
click at [153, 107] on span "Element" at bounding box center [159, 106] width 24 height 11
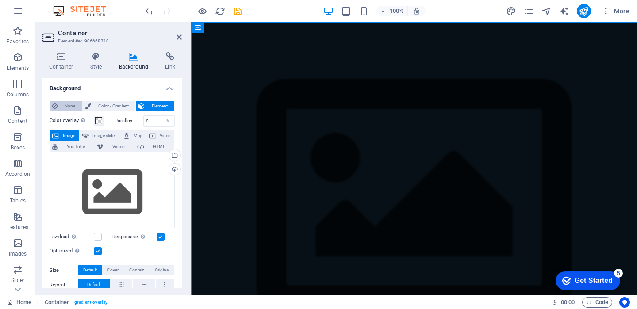
click at [71, 102] on span "None" at bounding box center [69, 106] width 19 height 11
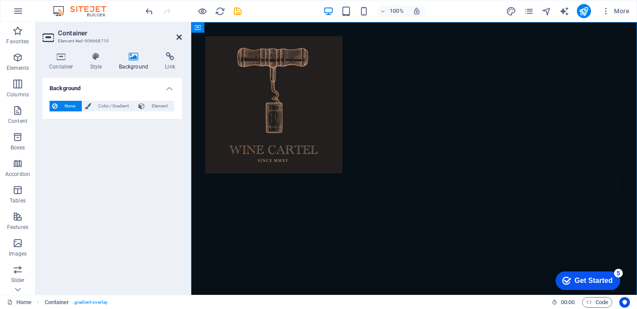
click at [180, 37] on icon at bounding box center [178, 37] width 5 height 7
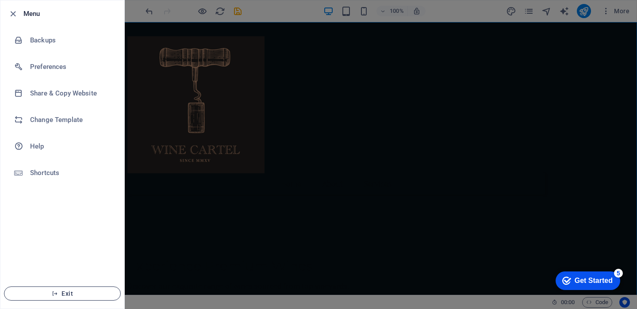
click at [61, 292] on span "Exit" at bounding box center [62, 293] width 102 height 7
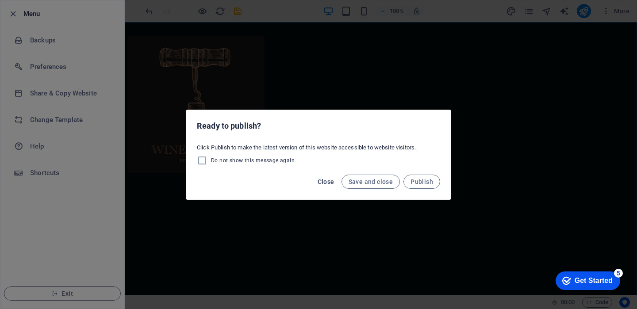
click at [325, 181] on span "Close" at bounding box center [325, 181] width 17 height 7
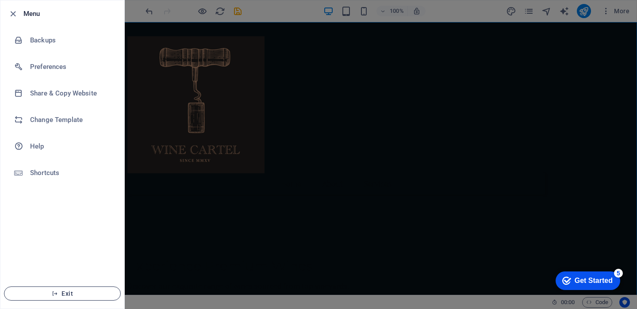
click at [60, 291] on span "Exit" at bounding box center [62, 293] width 102 height 7
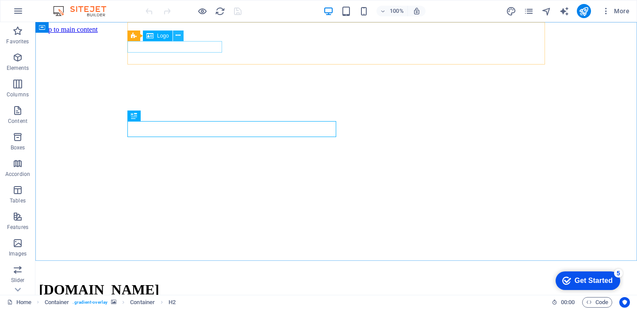
click at [178, 35] on icon at bounding box center [177, 35] width 5 height 9
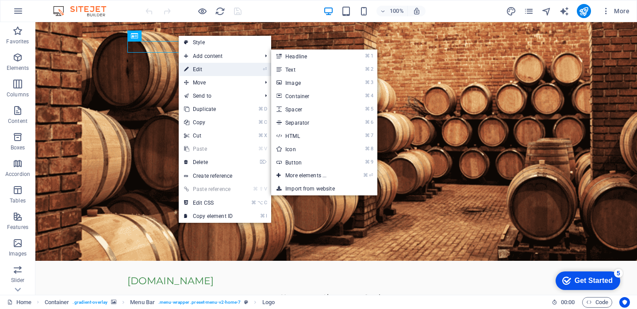
click at [197, 68] on link "⏎ Edit" at bounding box center [208, 69] width 59 height 13
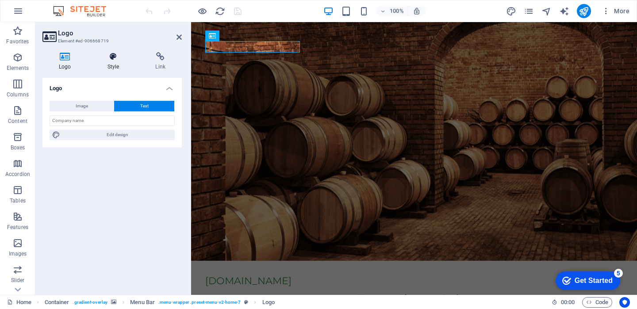
click at [109, 56] on icon at bounding box center [113, 56] width 45 height 9
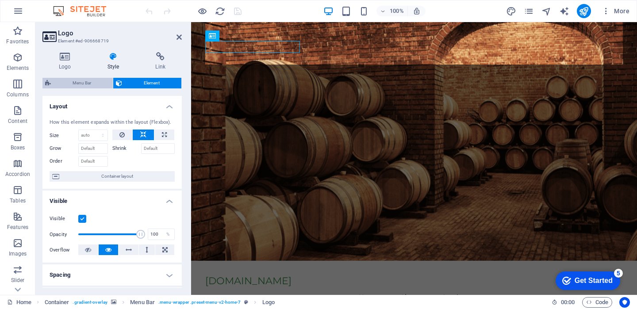
click at [92, 81] on span "Menu Bar" at bounding box center [81, 83] width 57 height 11
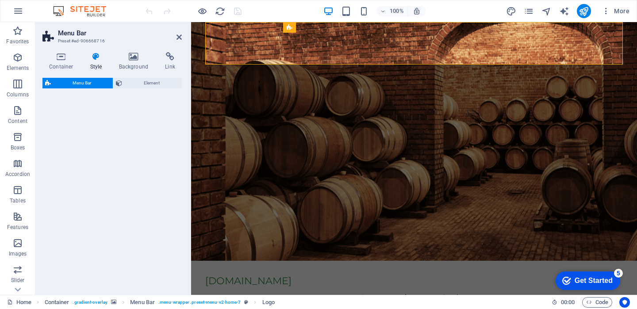
select select "rem"
select select "preset-menu-v2-home-7"
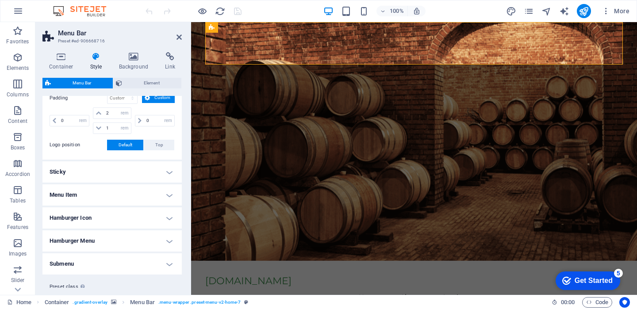
scroll to position [230, 0]
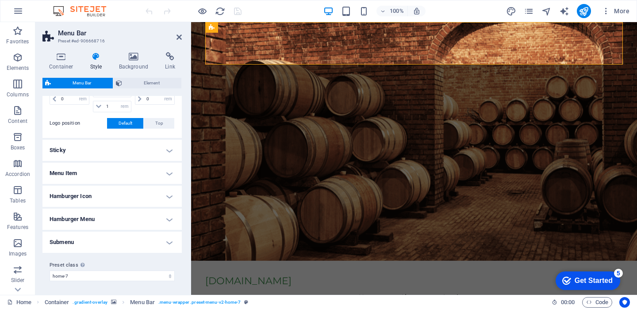
click at [99, 155] on h4 "Sticky" at bounding box center [111, 150] width 139 height 21
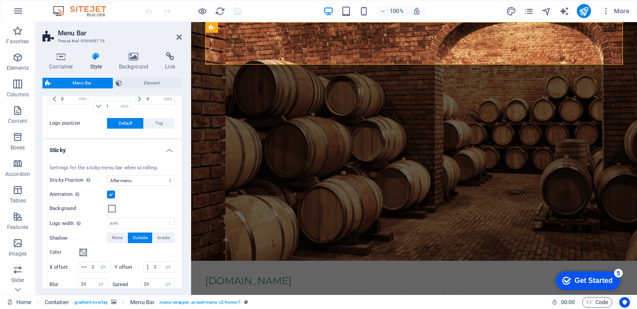
scroll to position [232, 0]
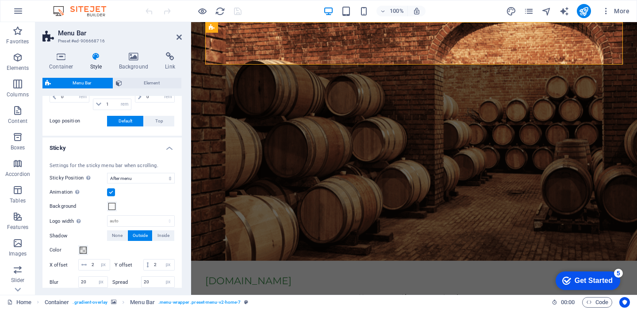
click at [99, 155] on div "Settings for the sticky menu bar when scrolling. Sticky Position Affects the sc…" at bounding box center [112, 226] width 143 height 146
click at [97, 148] on h4 "Sticky" at bounding box center [111, 145] width 139 height 16
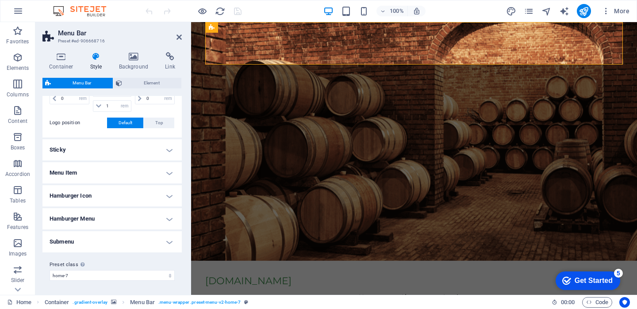
scroll to position [230, 0]
click at [99, 175] on h4 "Menu Item" at bounding box center [111, 173] width 139 height 21
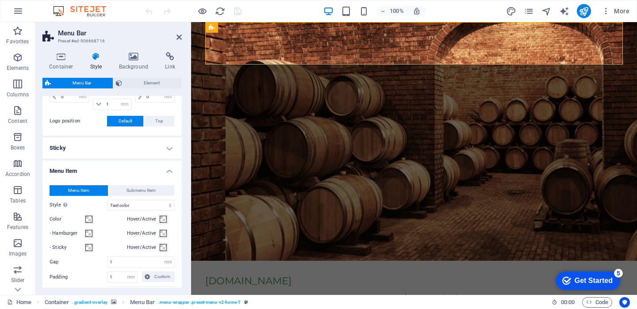
click at [99, 175] on h4 "Menu Item" at bounding box center [111, 168] width 139 height 16
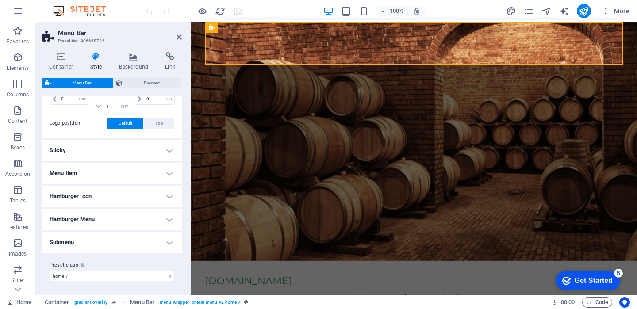
click at [98, 193] on h4 "Hamburger Icon" at bounding box center [111, 196] width 139 height 21
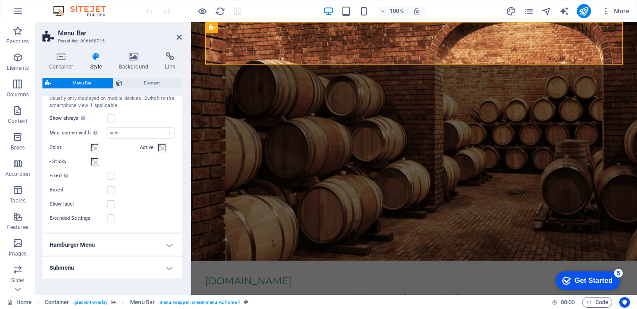
scroll to position [228, 0]
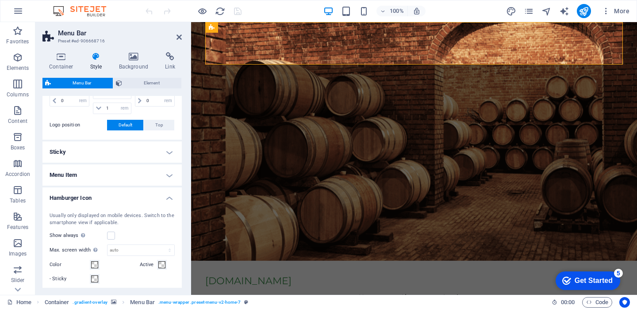
click at [92, 193] on h4 "Hamburger Icon" at bounding box center [111, 195] width 139 height 16
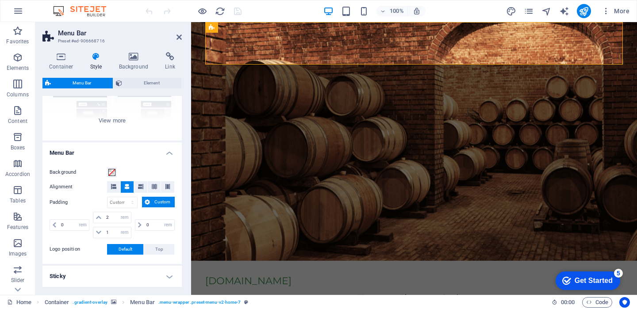
scroll to position [100, 0]
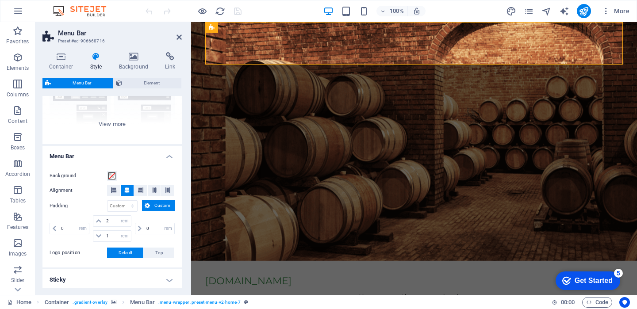
click at [88, 158] on h4 "Menu Bar" at bounding box center [111, 154] width 139 height 16
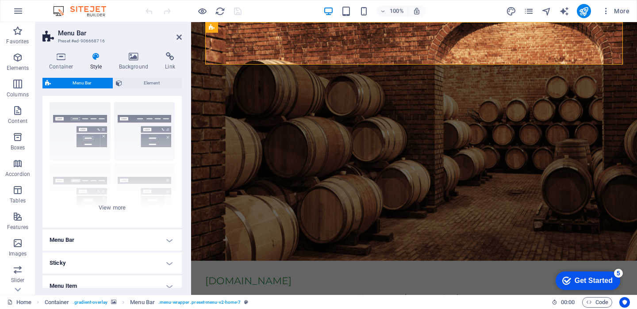
scroll to position [0, 0]
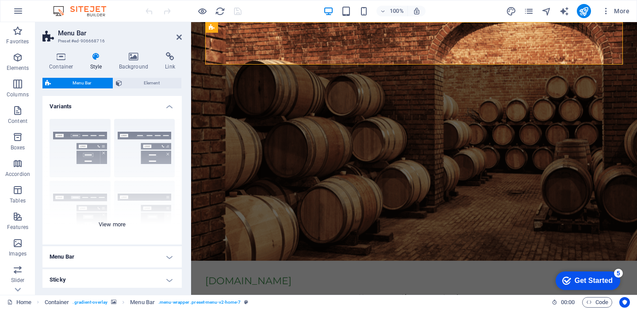
click at [138, 200] on div "Border Centered Default Fixed Loki Trigger Wide XXL" at bounding box center [111, 178] width 139 height 133
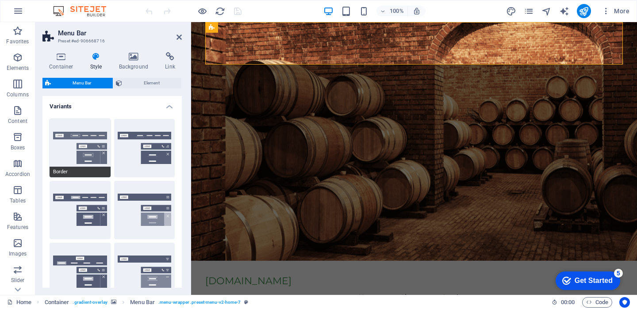
click at [95, 153] on button "Border" at bounding box center [80, 148] width 61 height 58
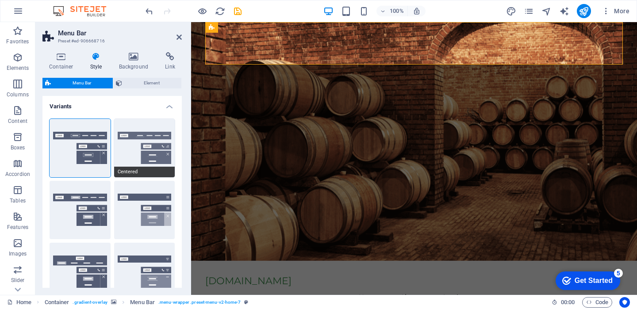
click at [137, 162] on button "Centered" at bounding box center [144, 148] width 61 height 58
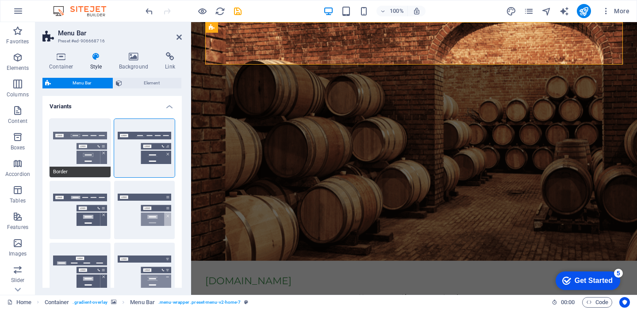
click at [76, 141] on button "Border" at bounding box center [80, 148] width 61 height 58
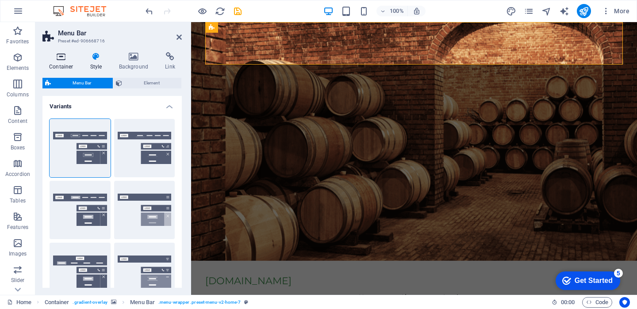
click at [60, 58] on icon at bounding box center [61, 56] width 38 height 9
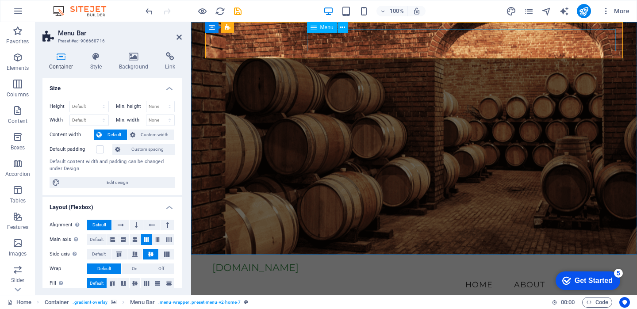
click at [468, 274] on nav "Home About Services" at bounding box center [413, 285] width 403 height 22
click at [341, 29] on icon at bounding box center [342, 27] width 5 height 9
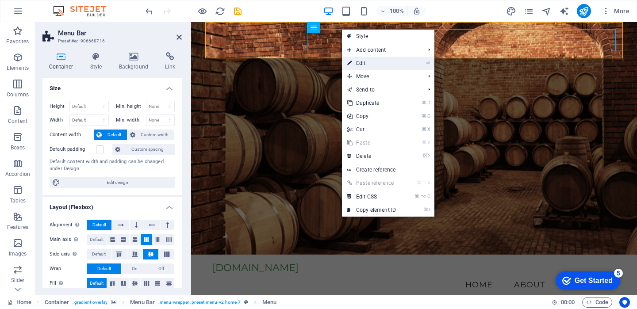
click at [371, 61] on link "⏎ Edit" at bounding box center [371, 63] width 59 height 13
select select
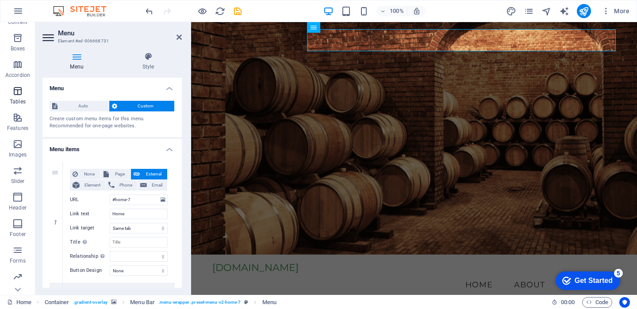
scroll to position [125, 0]
click at [12, 256] on span "Marketing" at bounding box center [17, 255] width 35 height 21
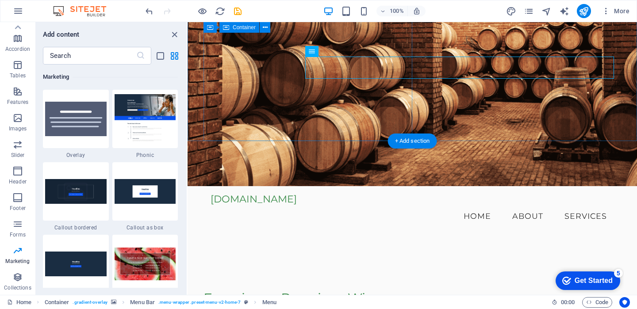
scroll to position [0, 0]
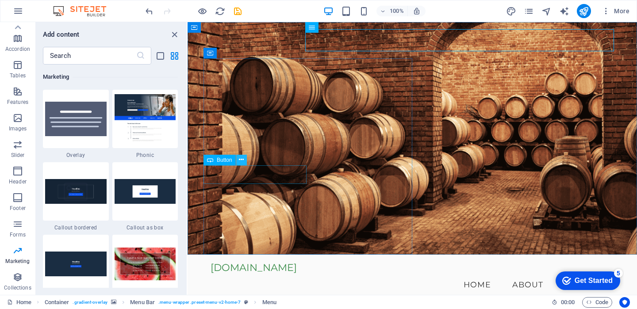
click at [240, 162] on icon at bounding box center [241, 159] width 5 height 9
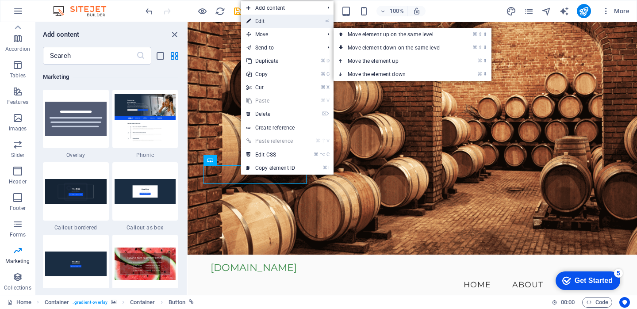
click at [300, 26] on link "⏎ Edit" at bounding box center [270, 21] width 59 height 13
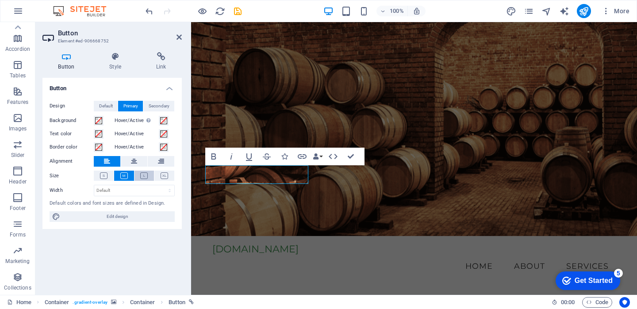
click at [140, 176] on icon at bounding box center [144, 175] width 8 height 7
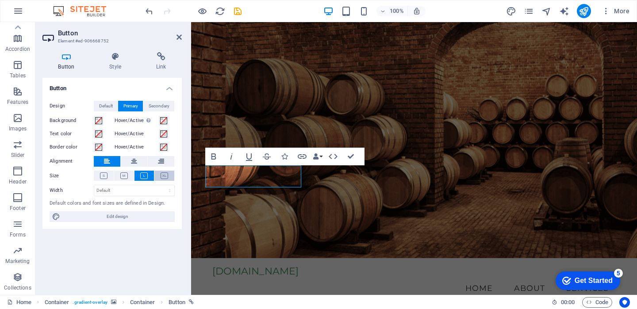
click at [158, 178] on button at bounding box center [164, 176] width 20 height 10
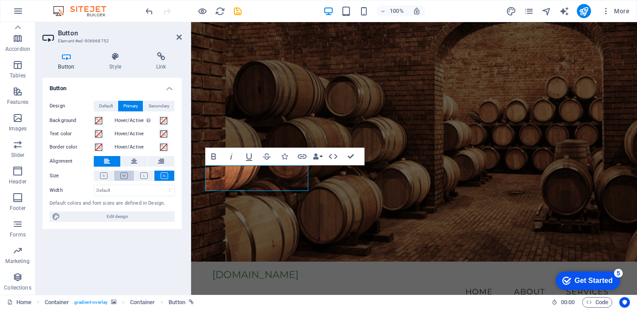
click at [130, 179] on button at bounding box center [124, 176] width 20 height 10
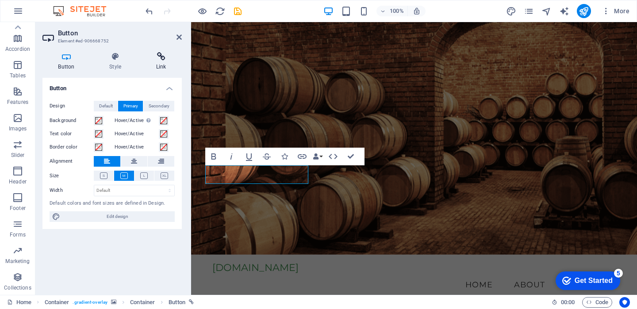
click at [157, 65] on h4 "Link" at bounding box center [161, 61] width 42 height 19
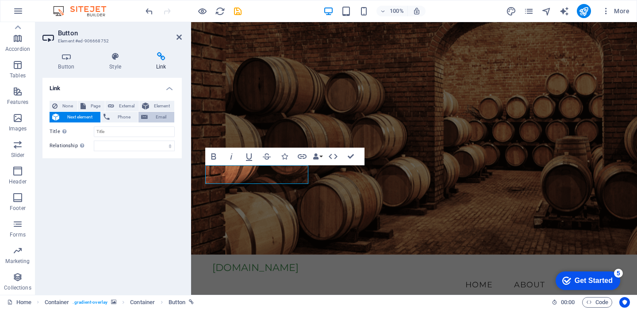
click at [152, 117] on span "Email" at bounding box center [160, 117] width 21 height 11
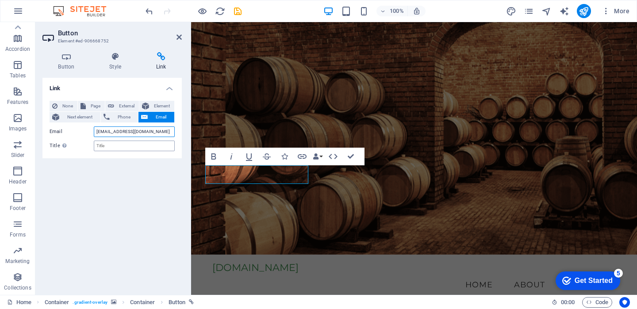
type input "[EMAIL_ADDRESS][DOMAIN_NAME]"
click at [113, 147] on input "Title Additional link description, should not be the same as the link text. The…" at bounding box center [134, 146] width 81 height 11
type input "L"
type input "Learn More"
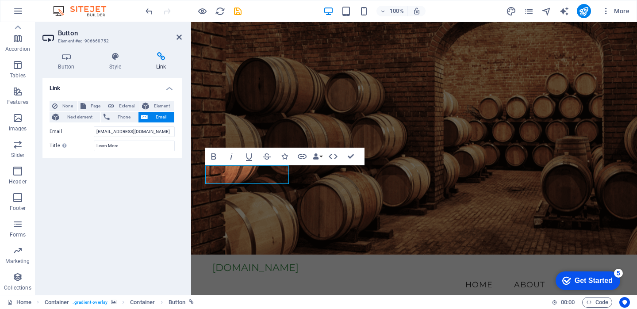
click at [158, 212] on div "Link None Page External Element Next element Phone Email Page Home Subpage Lega…" at bounding box center [111, 183] width 139 height 210
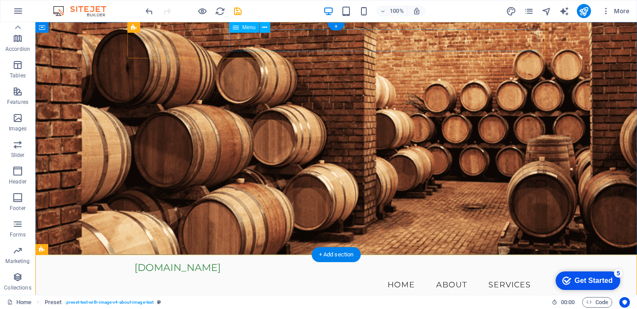
click at [442, 274] on nav "Home About Services" at bounding box center [335, 285] width 403 height 22
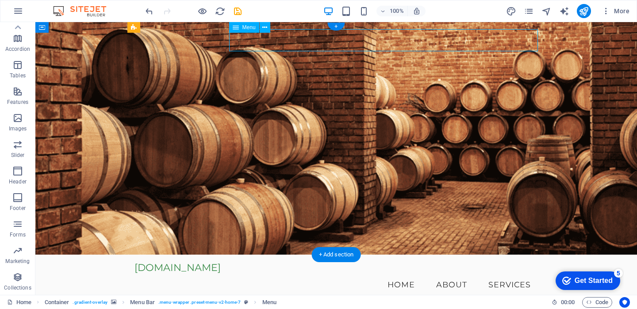
click at [416, 274] on nav "Home About Services" at bounding box center [335, 285] width 403 height 22
select select
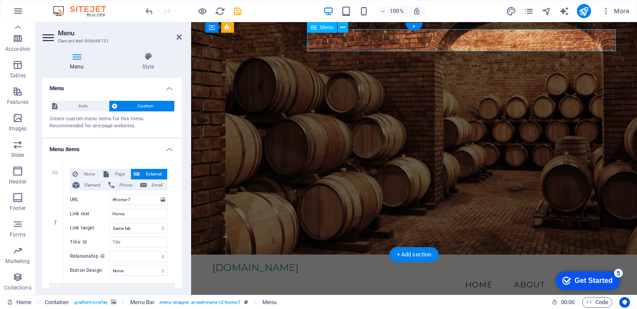
click at [456, 274] on nav "Home About Services" at bounding box center [413, 285] width 403 height 22
click at [474, 274] on nav "Home About Services" at bounding box center [413, 285] width 403 height 22
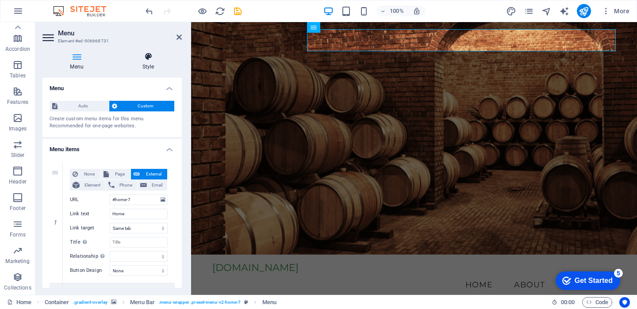
click at [152, 66] on h4 "Style" at bounding box center [147, 61] width 67 height 19
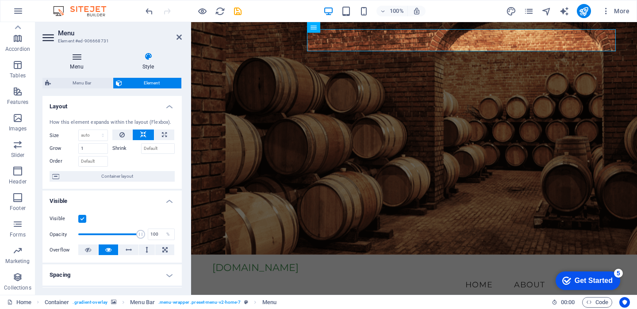
click at [80, 65] on h4 "Menu" at bounding box center [78, 61] width 72 height 19
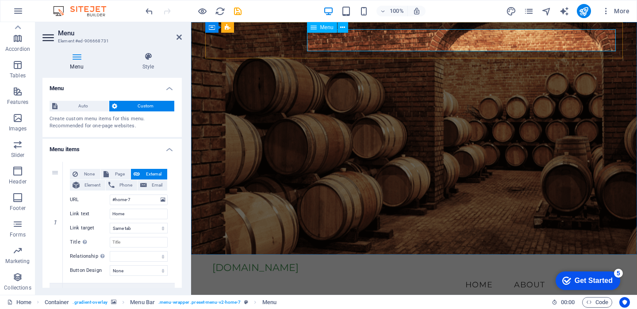
click at [481, 274] on nav "Home About Services" at bounding box center [413, 285] width 403 height 22
click at [341, 27] on icon at bounding box center [342, 27] width 5 height 9
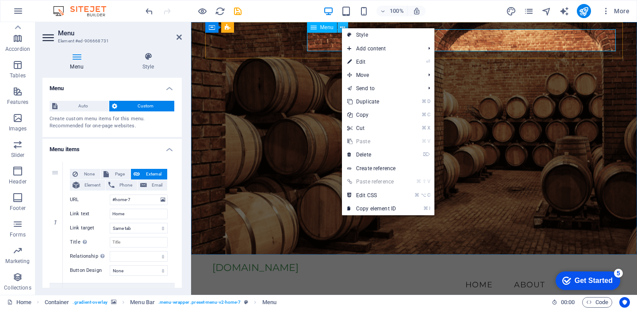
click at [341, 27] on icon at bounding box center [342, 27] width 5 height 9
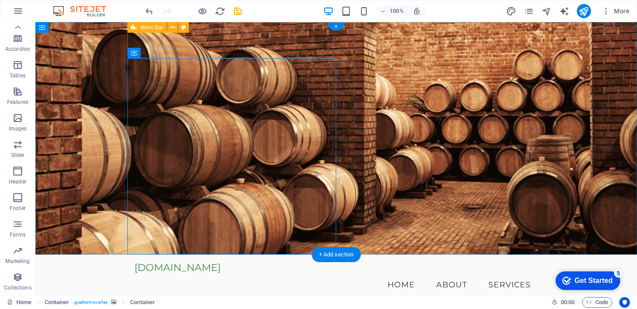
click at [213, 255] on div "[DOMAIN_NAME] Menu Home About Services" at bounding box center [335, 279] width 417 height 48
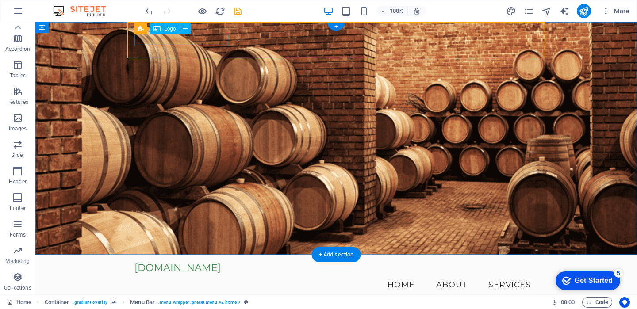
click at [205, 262] on div "[DOMAIN_NAME]" at bounding box center [335, 268] width 403 height 12
click at [187, 32] on icon at bounding box center [185, 28] width 5 height 9
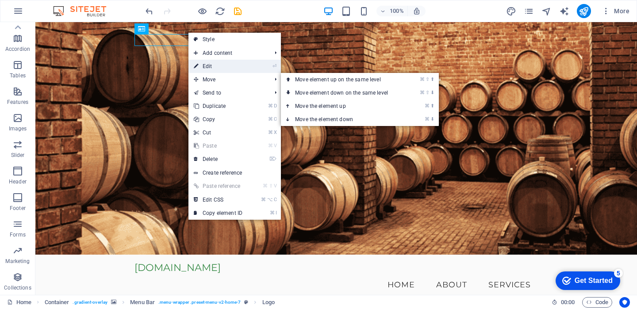
click at [224, 70] on link "⏎ Edit" at bounding box center [217, 66] width 59 height 13
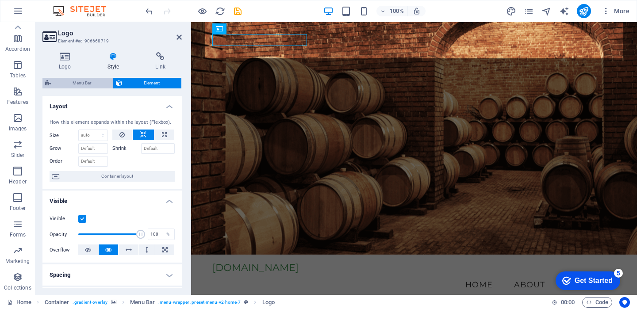
click at [97, 83] on span "Menu Bar" at bounding box center [81, 83] width 57 height 11
select select "preset-menu-v2-home-7"
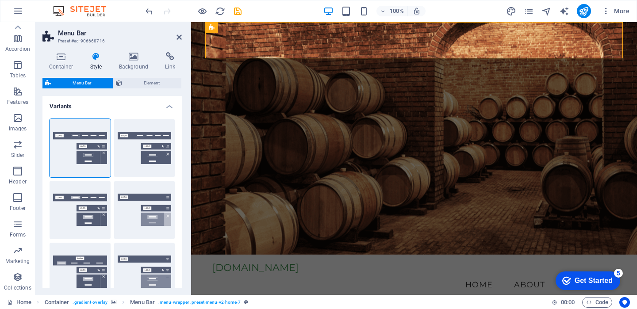
click at [183, 37] on aside "Menu Bar Preset #ed-906668716 Container Style Background Link Size Height Defau…" at bounding box center [113, 158] width 156 height 273
click at [176, 37] on icon at bounding box center [178, 37] width 5 height 7
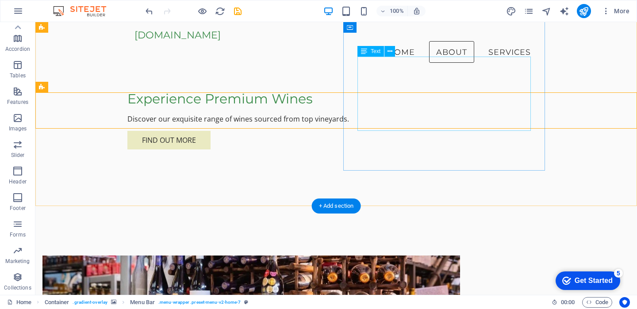
scroll to position [221, 0]
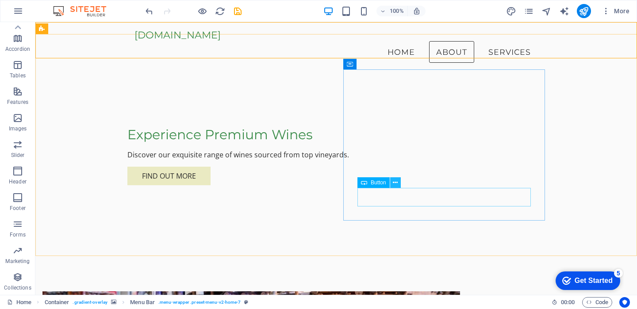
click at [395, 182] on icon at bounding box center [395, 182] width 5 height 9
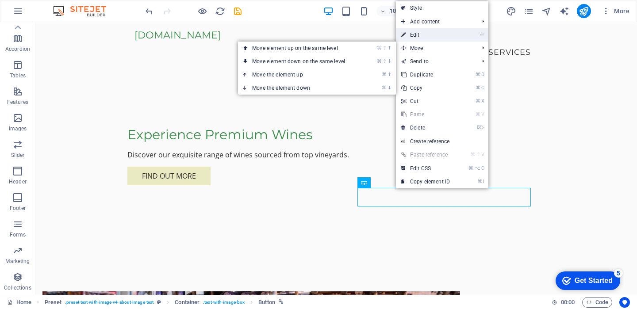
click at [456, 38] on li "⏎ Edit" at bounding box center [442, 34] width 92 height 13
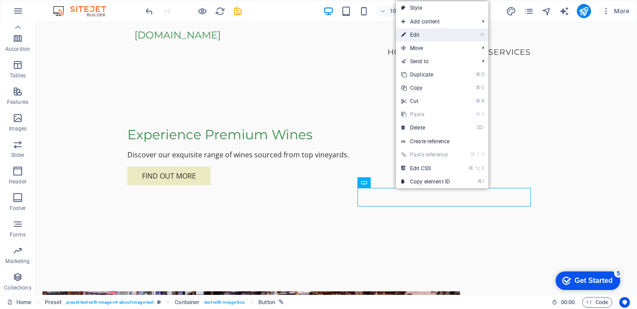
click at [420, 33] on link "⏎ Edit" at bounding box center [425, 34] width 59 height 13
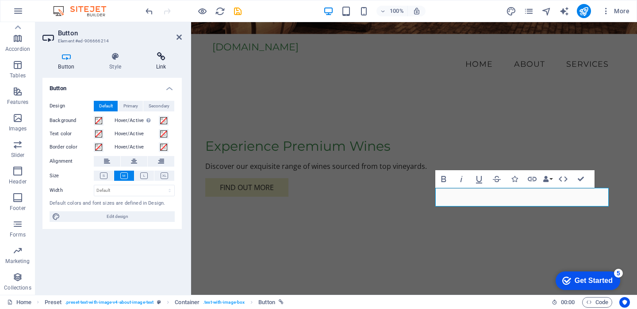
click at [164, 62] on h4 "Link" at bounding box center [161, 61] width 42 height 19
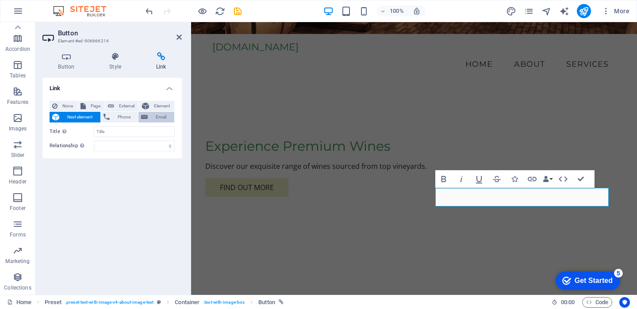
click at [147, 117] on button "Email" at bounding box center [156, 117] width 36 height 11
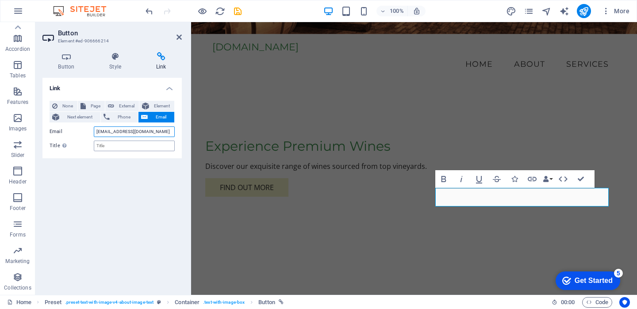
type input "[EMAIL_ADDRESS][DOMAIN_NAME]"
click at [125, 148] on input "Title Additional link description, should not be the same as the link text. The…" at bounding box center [134, 146] width 81 height 11
type input "Learn More"
click at [131, 192] on div "Link None Page External Element Next element Phone Email Page Home Subpage Lega…" at bounding box center [111, 183] width 139 height 210
click at [179, 37] on icon at bounding box center [178, 37] width 5 height 7
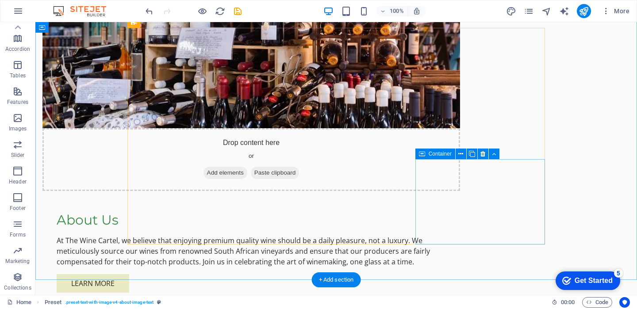
scroll to position [626, 0]
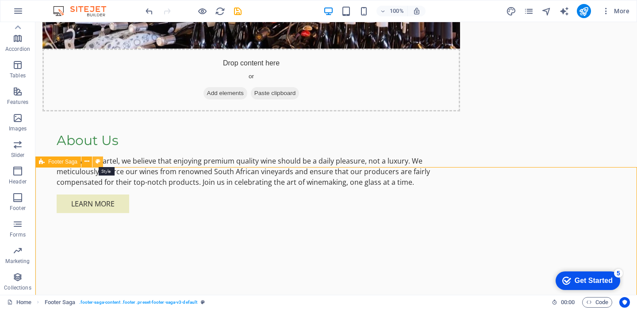
click at [98, 162] on icon at bounding box center [97, 161] width 5 height 9
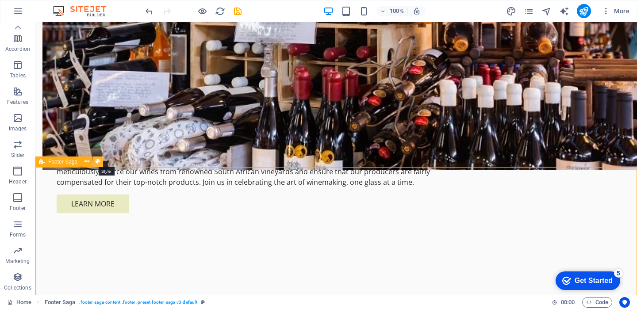
select select "rem"
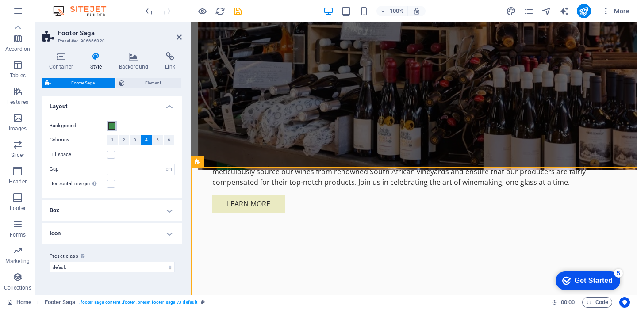
click at [112, 126] on span at bounding box center [111, 125] width 7 height 7
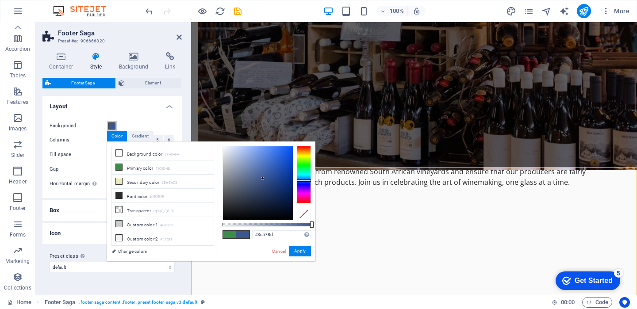
click at [304, 180] on div at bounding box center [304, 174] width 14 height 57
type input "#032770"
click at [290, 187] on div at bounding box center [258, 182] width 70 height 73
click at [300, 251] on button "Apply" at bounding box center [300, 251] width 22 height 11
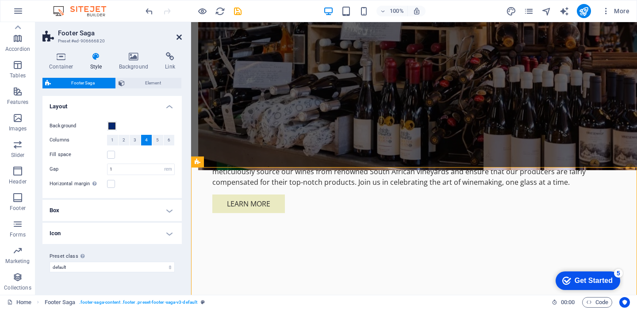
click at [179, 37] on icon at bounding box center [178, 37] width 5 height 7
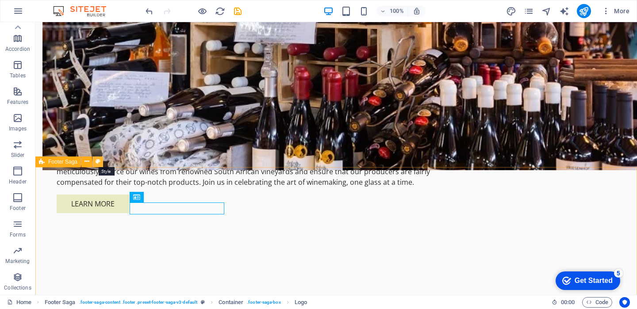
click at [95, 156] on button at bounding box center [97, 161] width 11 height 11
select select "rem"
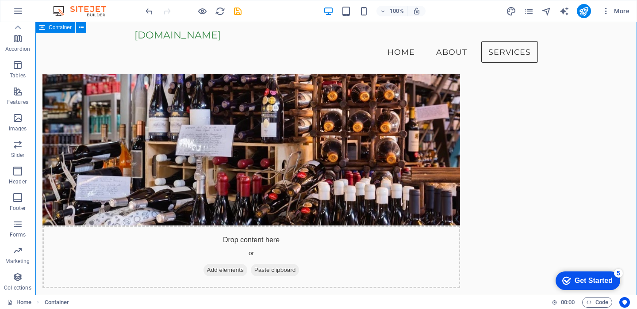
scroll to position [387, 0]
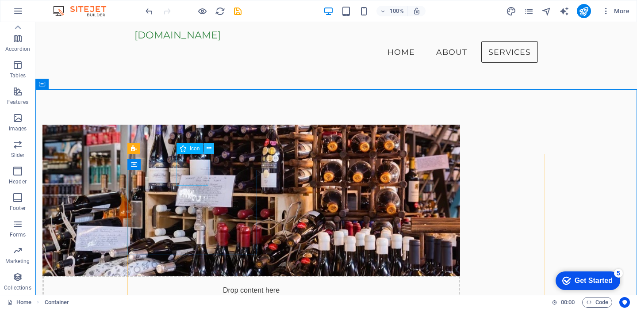
click at [211, 150] on icon at bounding box center [208, 148] width 5 height 9
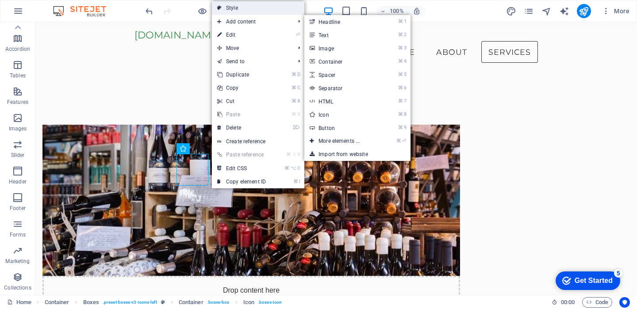
click at [261, 7] on link "Style" at bounding box center [258, 7] width 92 height 13
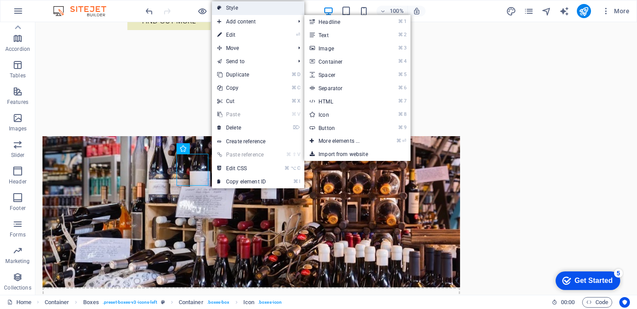
select select "rem"
select select "preset-boxes-v3-icons-left"
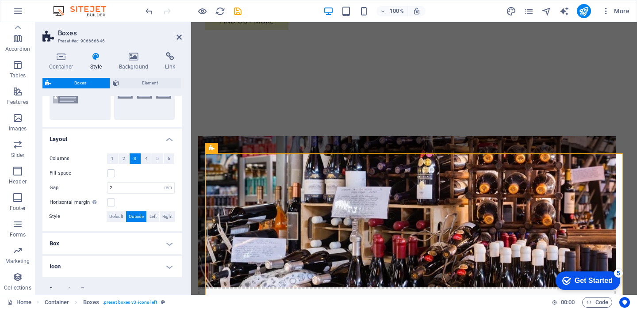
scroll to position [121, 0]
click at [158, 236] on h4 "Box" at bounding box center [111, 242] width 139 height 21
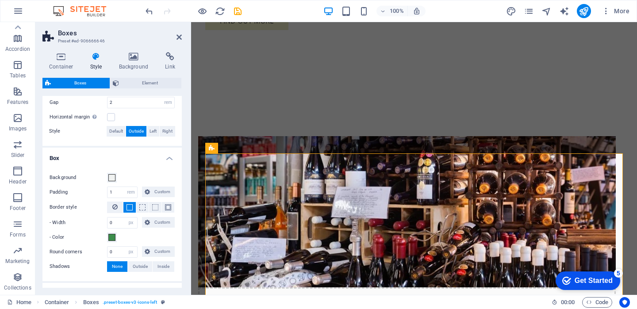
scroll to position [238, 0]
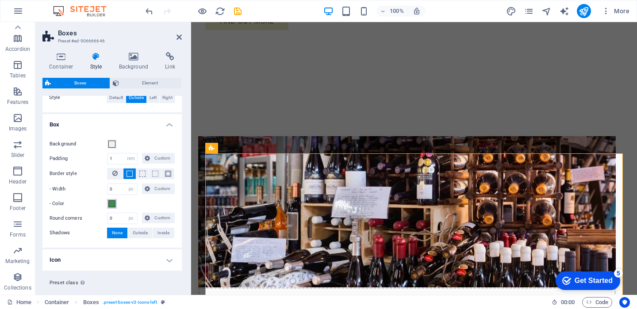
click at [112, 204] on span at bounding box center [111, 203] width 7 height 7
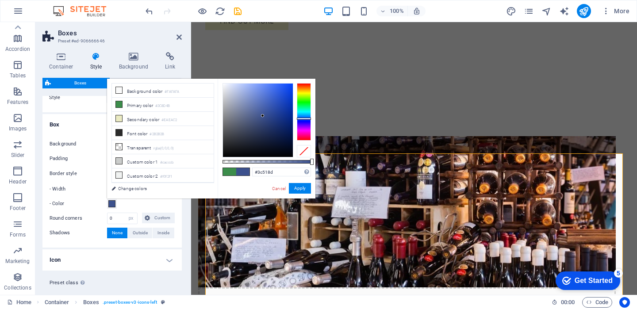
click at [308, 118] on div at bounding box center [304, 111] width 14 height 57
type input "#0042fe"
drag, startPoint x: 286, startPoint y: 90, endPoint x: 298, endPoint y: 84, distance: 14.2
click at [298, 84] on div at bounding box center [266, 120] width 88 height 74
click at [304, 187] on button "Apply" at bounding box center [300, 188] width 22 height 11
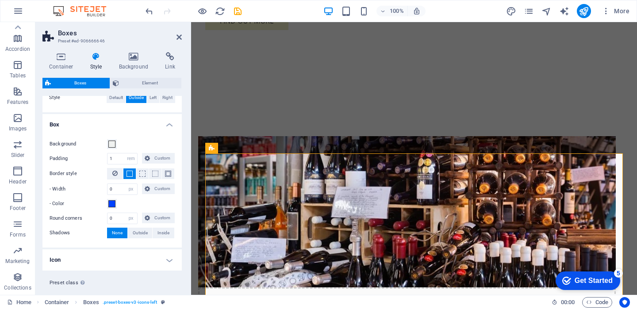
scroll to position [256, 0]
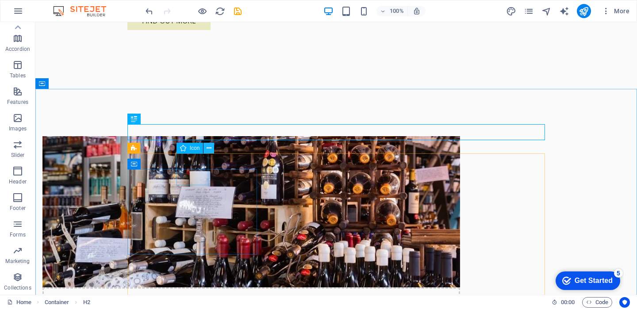
click at [212, 149] on button at bounding box center [208, 148] width 11 height 11
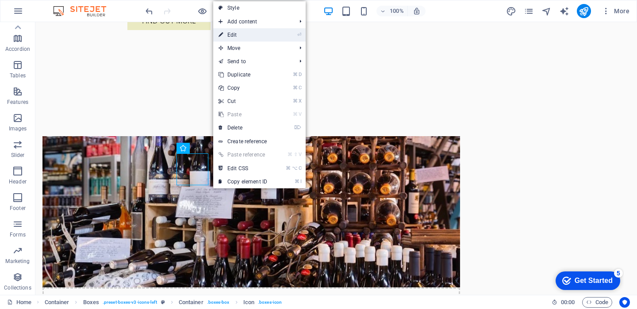
click at [275, 36] on li "⏎ Edit" at bounding box center [259, 34] width 92 height 13
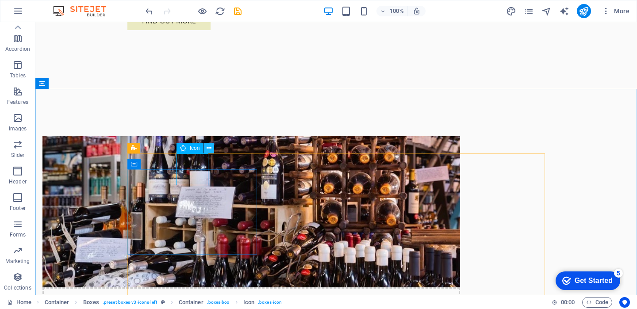
click at [211, 145] on button at bounding box center [208, 148] width 11 height 11
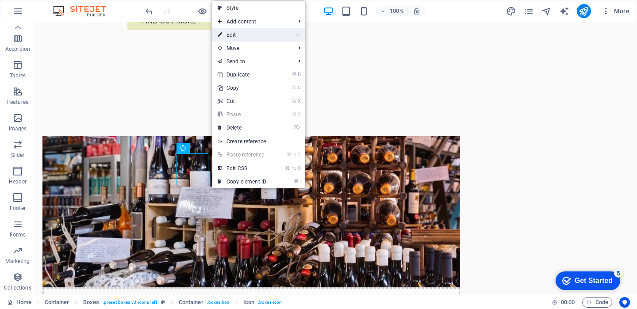
click at [248, 36] on link "⏎ Edit" at bounding box center [241, 34] width 59 height 13
select select "xMidYMid"
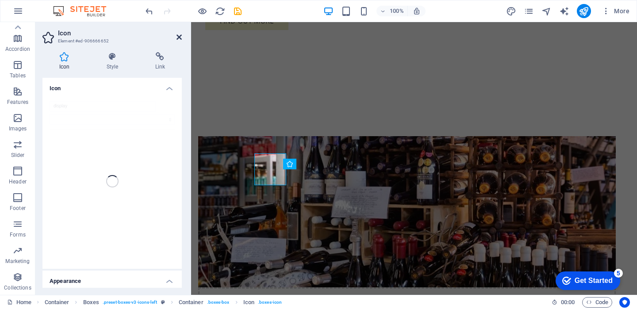
click at [180, 36] on icon at bounding box center [178, 37] width 5 height 7
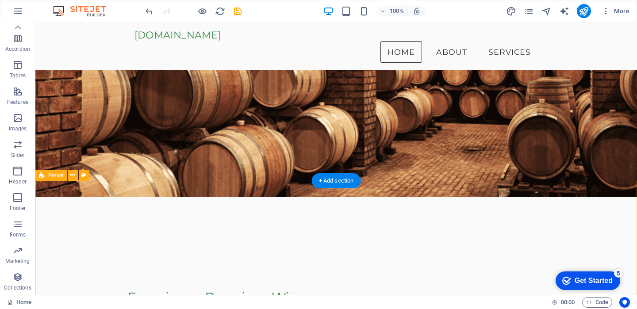
scroll to position [0, 0]
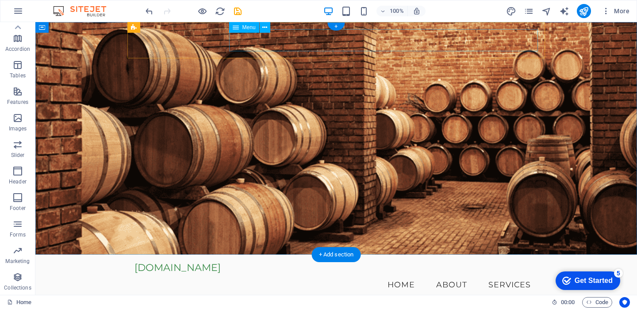
click at [468, 274] on nav "Home About Services" at bounding box center [335, 285] width 403 height 22
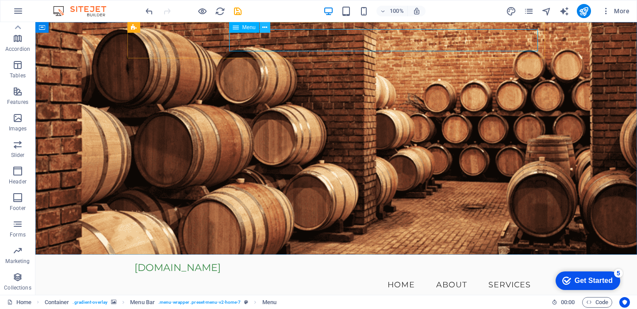
click at [263, 31] on icon at bounding box center [264, 27] width 5 height 9
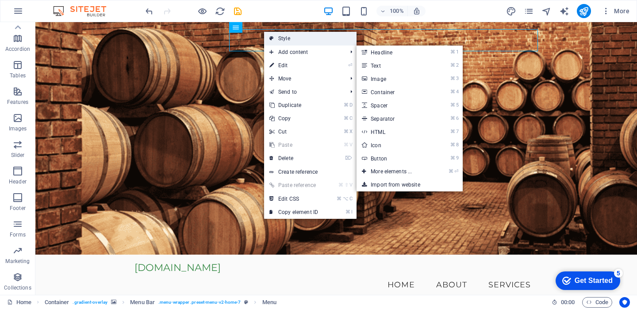
click at [294, 42] on link "Style" at bounding box center [310, 38] width 92 height 13
select select "preset-menu-v2-home-7"
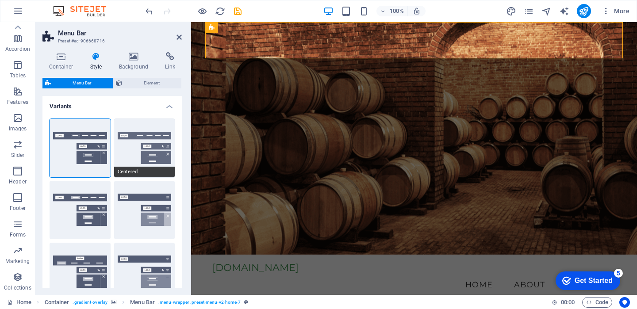
click at [141, 151] on button "Centered" at bounding box center [144, 148] width 61 height 58
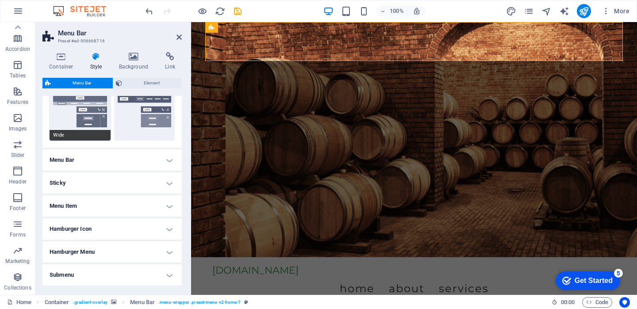
scroll to position [238, 0]
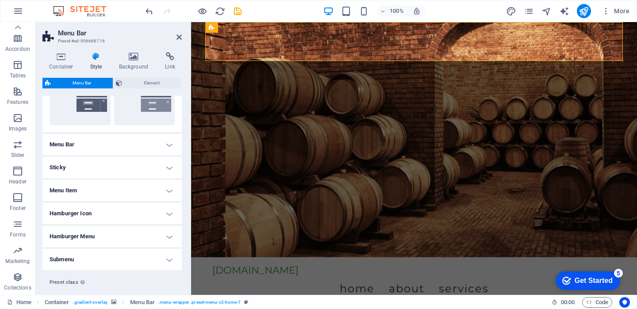
click at [168, 145] on h4 "Menu Bar" at bounding box center [111, 144] width 139 height 21
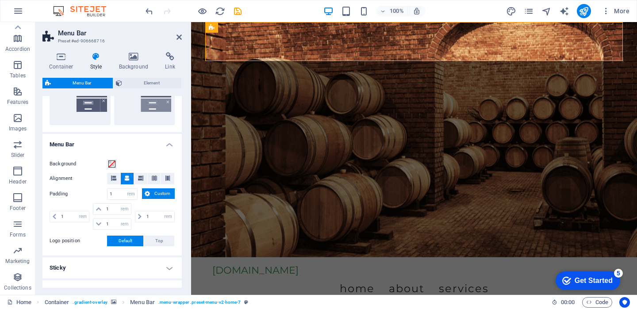
click at [170, 147] on h4 "Menu Bar" at bounding box center [111, 142] width 139 height 16
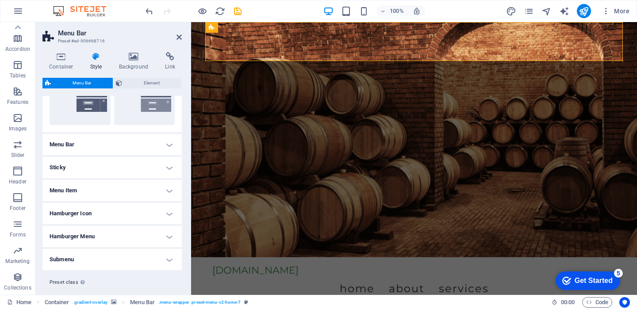
click at [165, 145] on h4 "Menu Bar" at bounding box center [111, 144] width 139 height 21
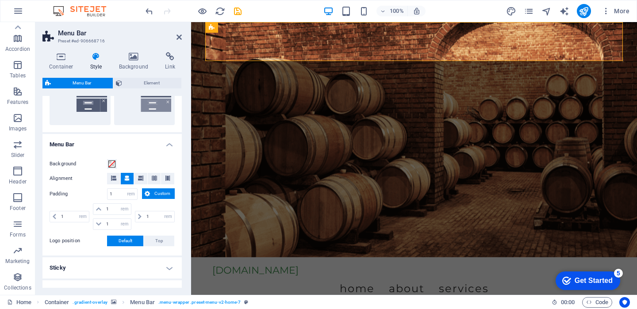
click at [165, 145] on h4 "Menu Bar" at bounding box center [111, 142] width 139 height 16
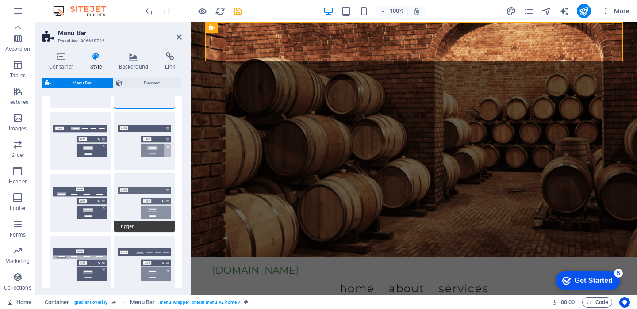
scroll to position [72, 0]
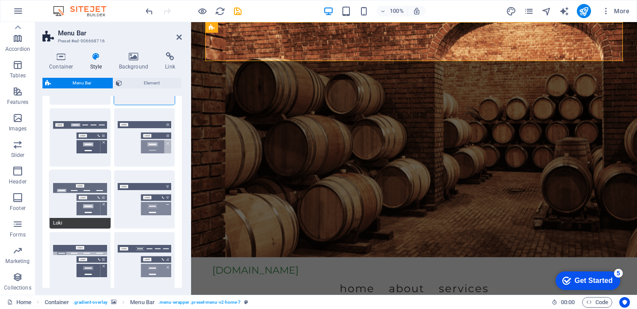
click at [86, 207] on button "Loki" at bounding box center [80, 199] width 61 height 58
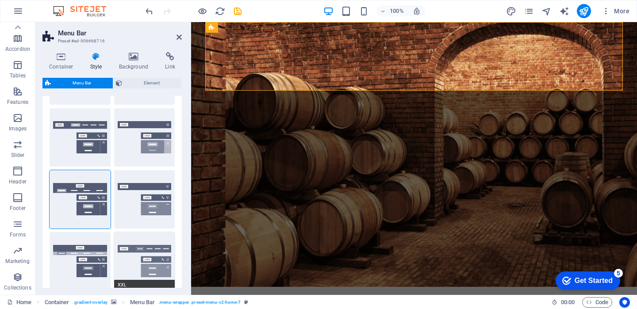
click at [153, 240] on button "XXL" at bounding box center [144, 261] width 61 height 58
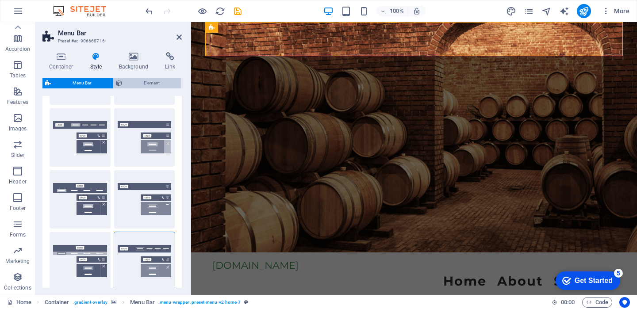
click at [158, 86] on span "Element" at bounding box center [152, 83] width 54 height 11
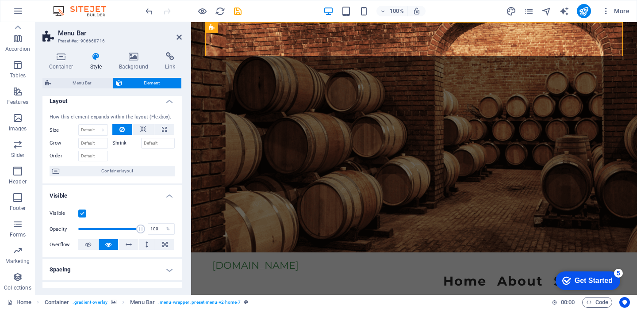
scroll to position [0, 0]
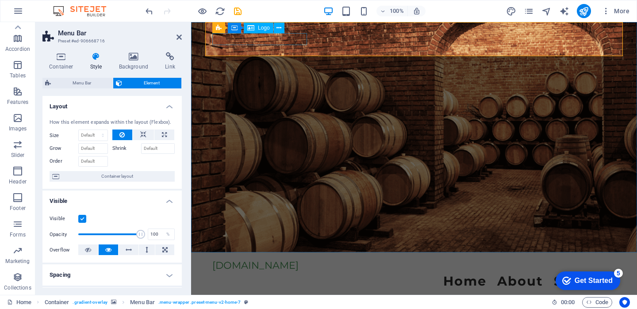
click at [263, 259] on div "[DOMAIN_NAME]" at bounding box center [413, 265] width 403 height 12
click at [276, 29] on icon at bounding box center [278, 27] width 5 height 9
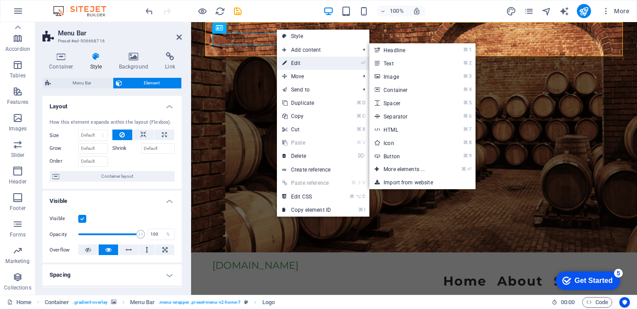
click at [293, 59] on link "⏎ Edit" at bounding box center [306, 63] width 59 height 13
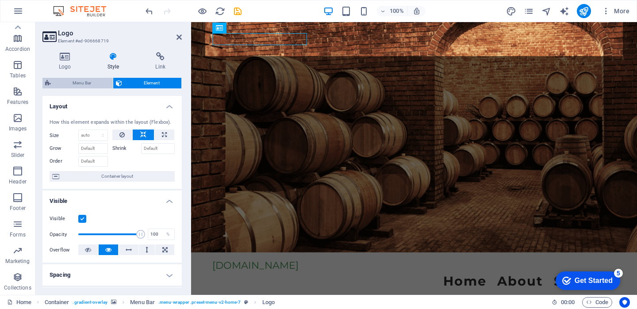
click at [96, 80] on span "Menu Bar" at bounding box center [81, 83] width 57 height 11
select select "preset-menu-v2-home-7"
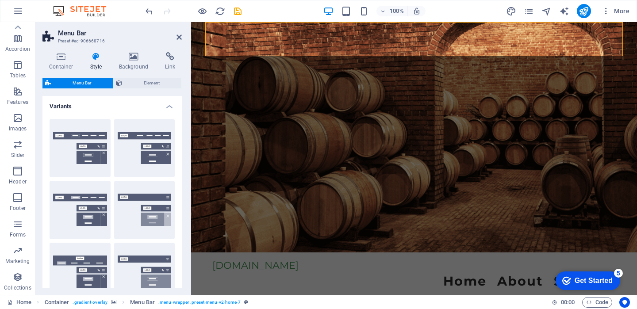
click at [183, 34] on aside "Menu Bar Preset #ed-906668716 Container Style Background Link Size Height Defau…" at bounding box center [113, 158] width 156 height 273
click at [182, 35] on aside "Menu Bar Preset #ed-906668716 Container Style Background Link Size Height Defau…" at bounding box center [113, 158] width 156 height 273
click at [179, 35] on icon at bounding box center [178, 37] width 5 height 7
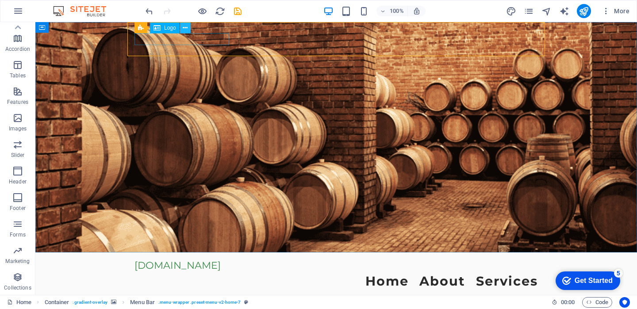
click at [183, 30] on icon at bounding box center [185, 27] width 5 height 9
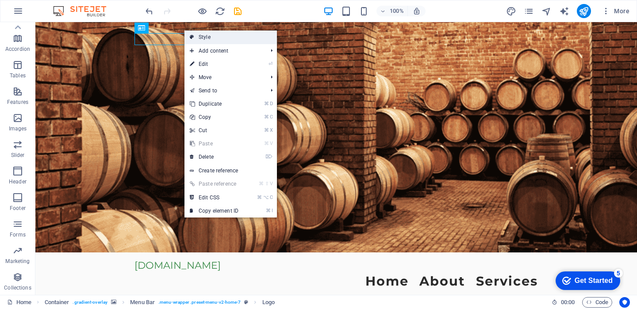
click at [215, 37] on link "Style" at bounding box center [230, 37] width 92 height 13
select select "preset-menu-v2-home-7"
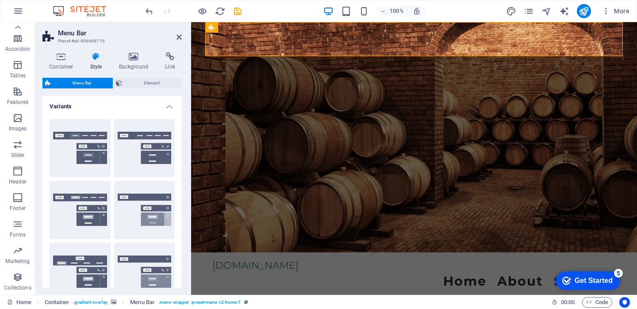
click at [175, 35] on h2 "Menu Bar" at bounding box center [120, 33] width 124 height 8
click at [179, 35] on icon at bounding box center [178, 37] width 5 height 7
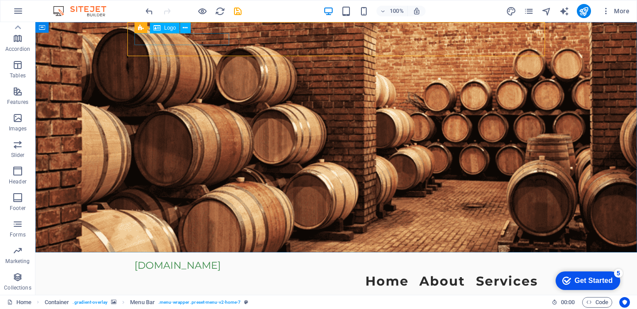
click at [172, 29] on span "Logo" at bounding box center [170, 27] width 12 height 5
click at [183, 29] on icon at bounding box center [185, 27] width 5 height 9
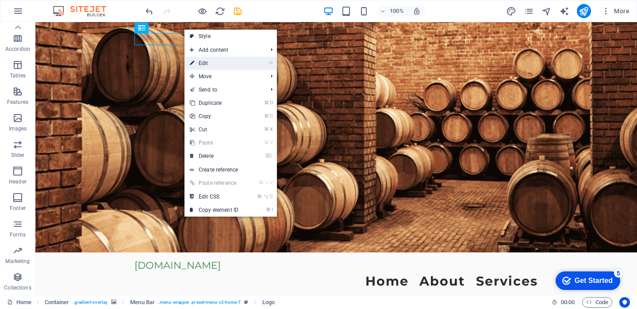
click at [250, 62] on li "⏎ Edit" at bounding box center [230, 63] width 92 height 13
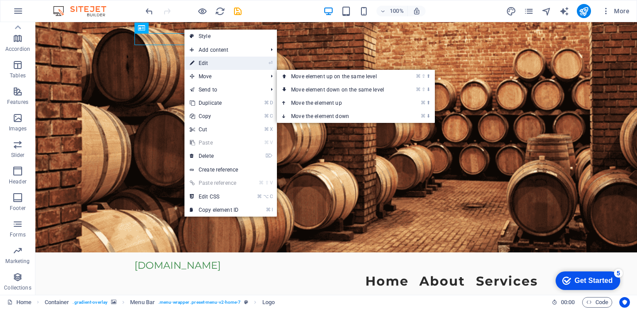
click at [246, 62] on li "⏎ Edit" at bounding box center [230, 63] width 92 height 13
click at [257, 62] on li "⏎ Edit" at bounding box center [230, 63] width 92 height 13
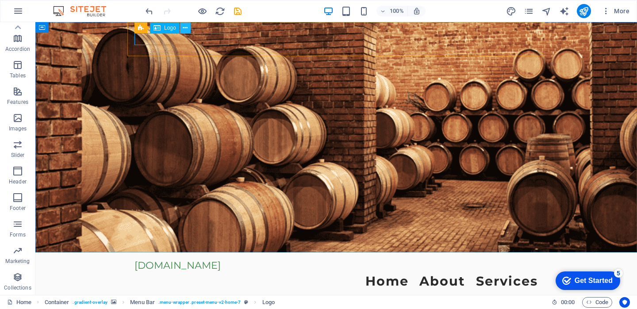
click at [187, 29] on icon at bounding box center [185, 27] width 5 height 9
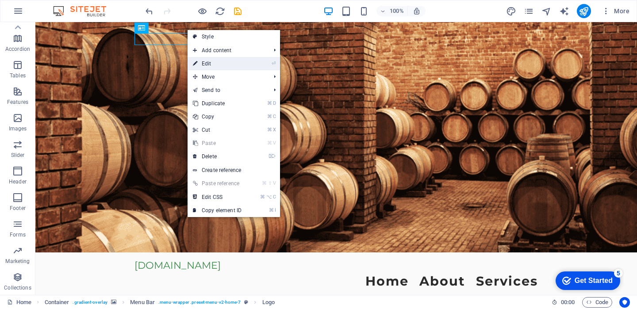
click at [241, 62] on link "⏎ Edit" at bounding box center [216, 63] width 59 height 13
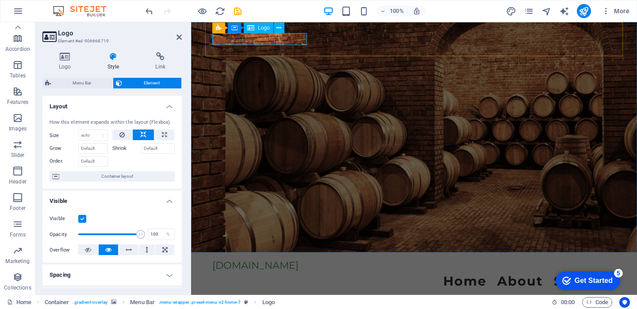
click at [259, 259] on div "[DOMAIN_NAME]" at bounding box center [413, 265] width 403 height 12
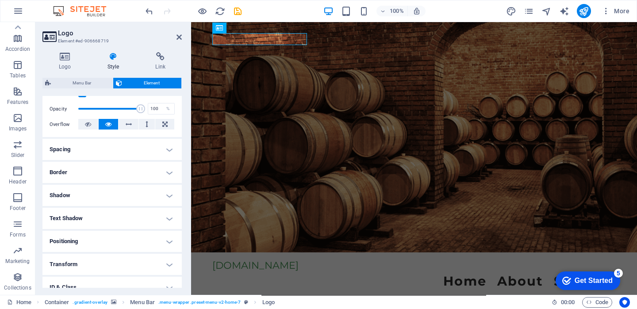
scroll to position [102, 0]
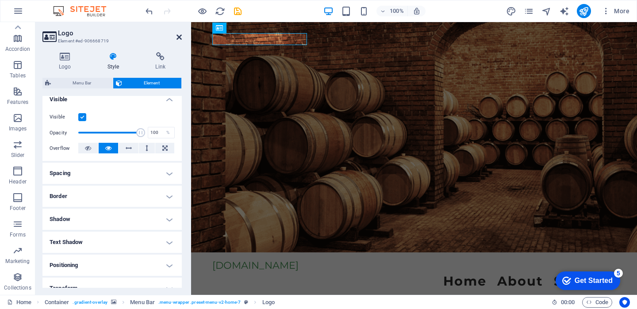
click at [178, 35] on icon at bounding box center [178, 37] width 5 height 7
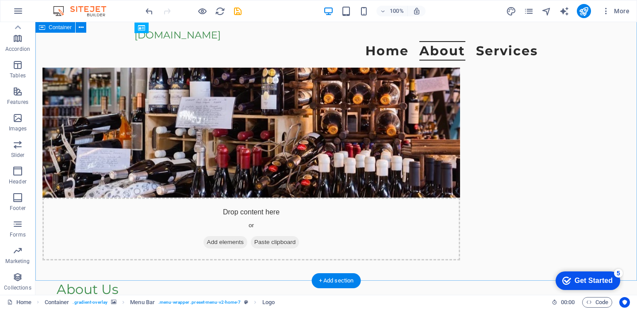
scroll to position [0, 0]
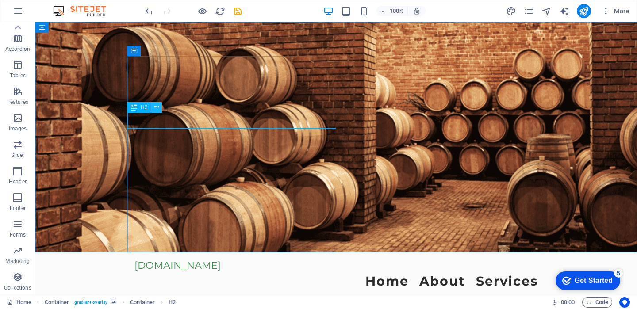
click at [156, 103] on icon at bounding box center [156, 107] width 5 height 9
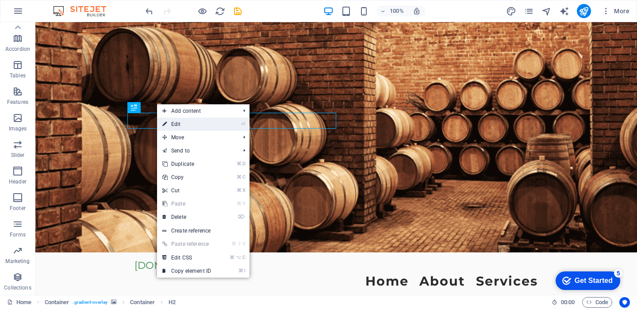
click at [193, 130] on link "⏎ Edit" at bounding box center [186, 124] width 59 height 13
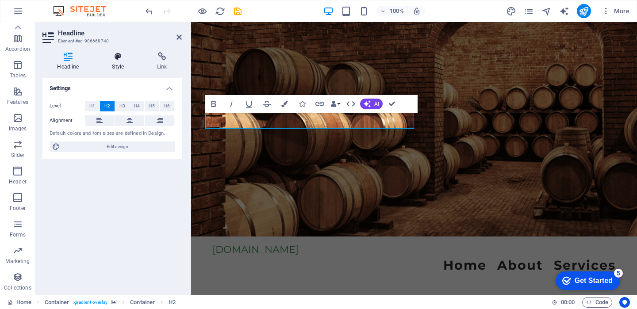
click at [124, 62] on h4 "Style" at bounding box center [119, 61] width 45 height 19
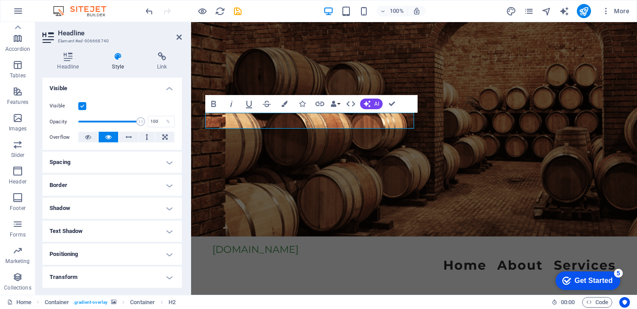
scroll to position [164, 0]
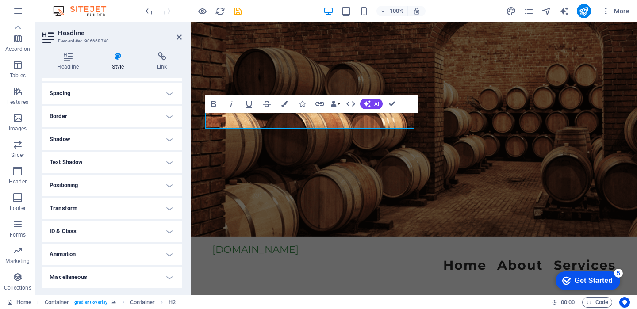
click at [136, 254] on h4 "Animation" at bounding box center [111, 254] width 139 height 21
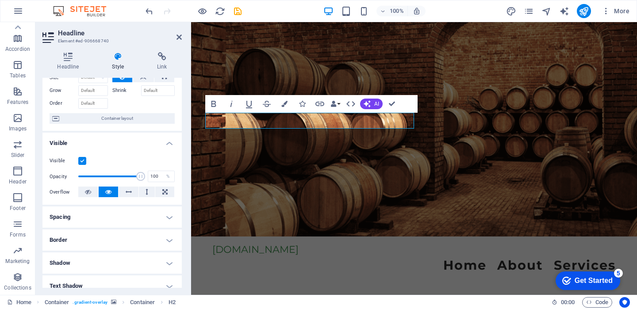
scroll to position [0, 0]
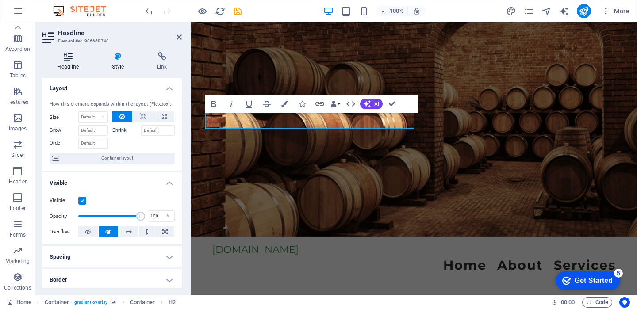
click at [77, 61] on h4 "Headline" at bounding box center [69, 61] width 55 height 19
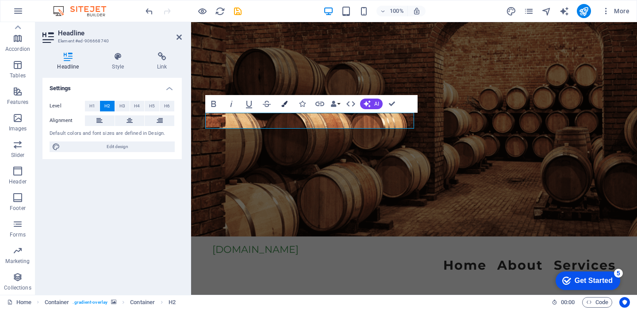
click at [284, 104] on icon "button" at bounding box center [284, 104] width 6 height 6
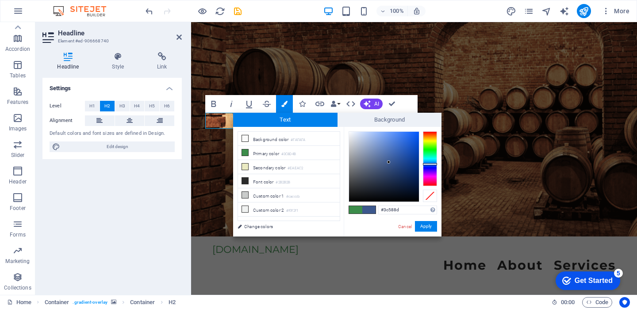
click at [430, 164] on div at bounding box center [430, 158] width 14 height 55
type input "#093b99"
click at [414, 159] on div at bounding box center [384, 167] width 70 height 70
click at [429, 225] on button "Apply" at bounding box center [426, 226] width 22 height 11
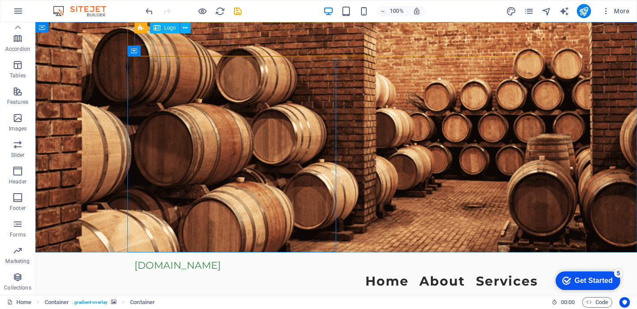
click at [168, 30] on span "Logo" at bounding box center [170, 27] width 12 height 5
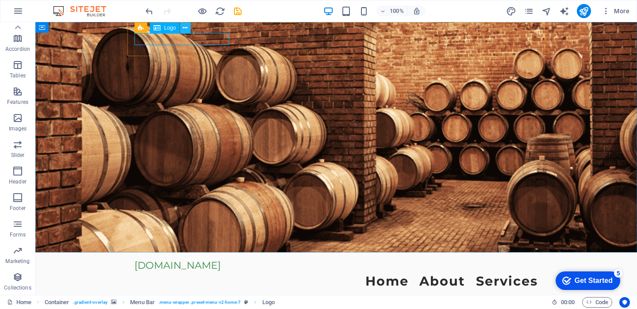
click at [186, 29] on icon at bounding box center [185, 27] width 5 height 9
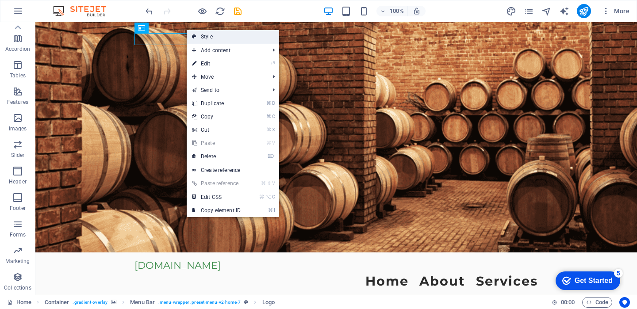
click at [206, 34] on link "Style" at bounding box center [233, 36] width 92 height 13
select select "preset-menu-v2-home-7"
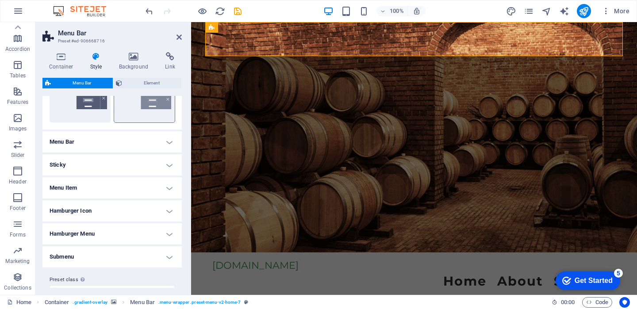
scroll to position [255, 0]
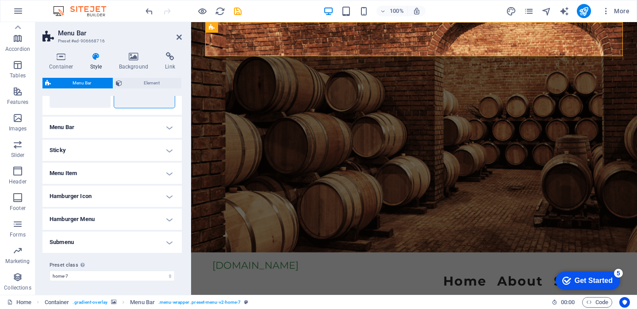
click at [136, 120] on h4 "Menu Bar" at bounding box center [111, 127] width 139 height 21
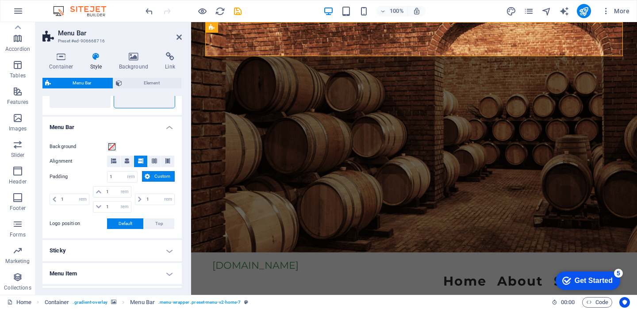
click at [136, 120] on h4 "Menu Bar" at bounding box center [111, 125] width 139 height 16
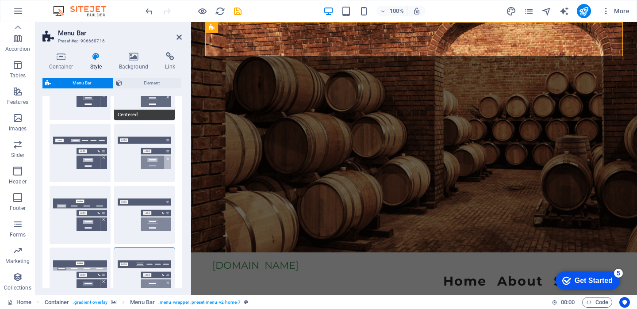
scroll to position [0, 0]
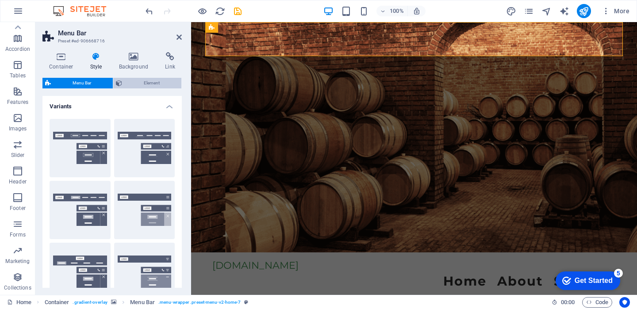
click at [125, 84] on span "Element" at bounding box center [152, 83] width 54 height 11
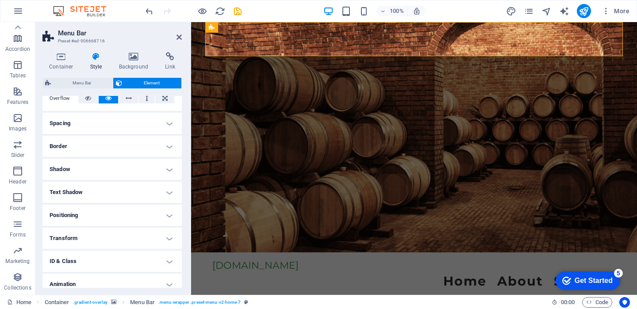
scroll to position [182, 0]
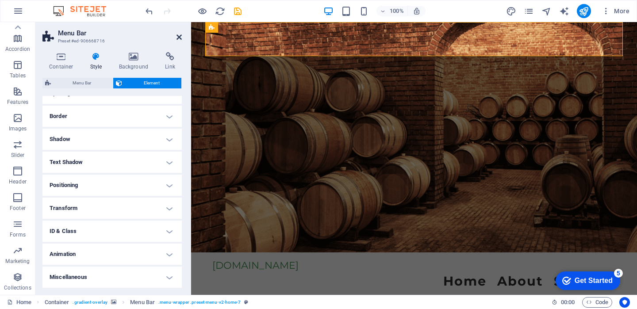
click at [178, 35] on icon at bounding box center [178, 37] width 5 height 7
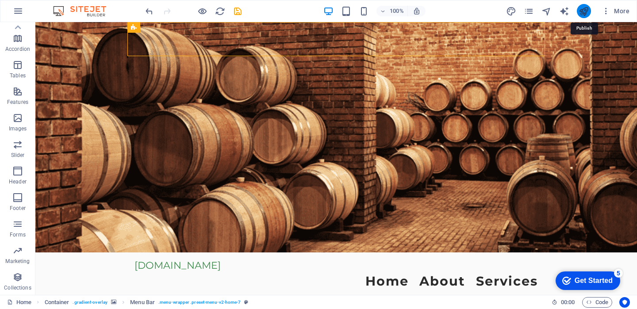
click at [582, 8] on icon "publish" at bounding box center [583, 11] width 10 height 10
